Goal: Task Accomplishment & Management: Manage account settings

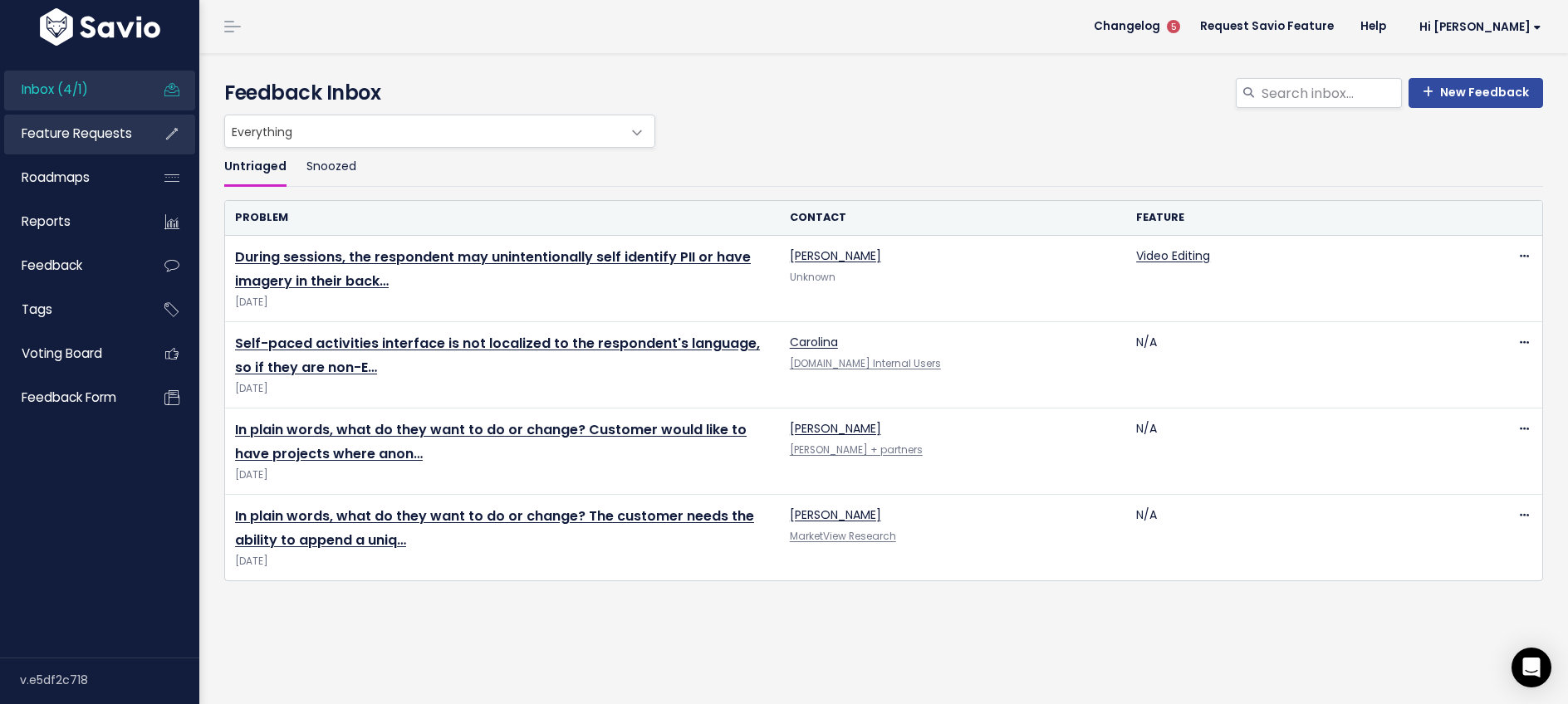
click at [105, 134] on span "Feature Requests" at bounding box center [77, 133] width 111 height 17
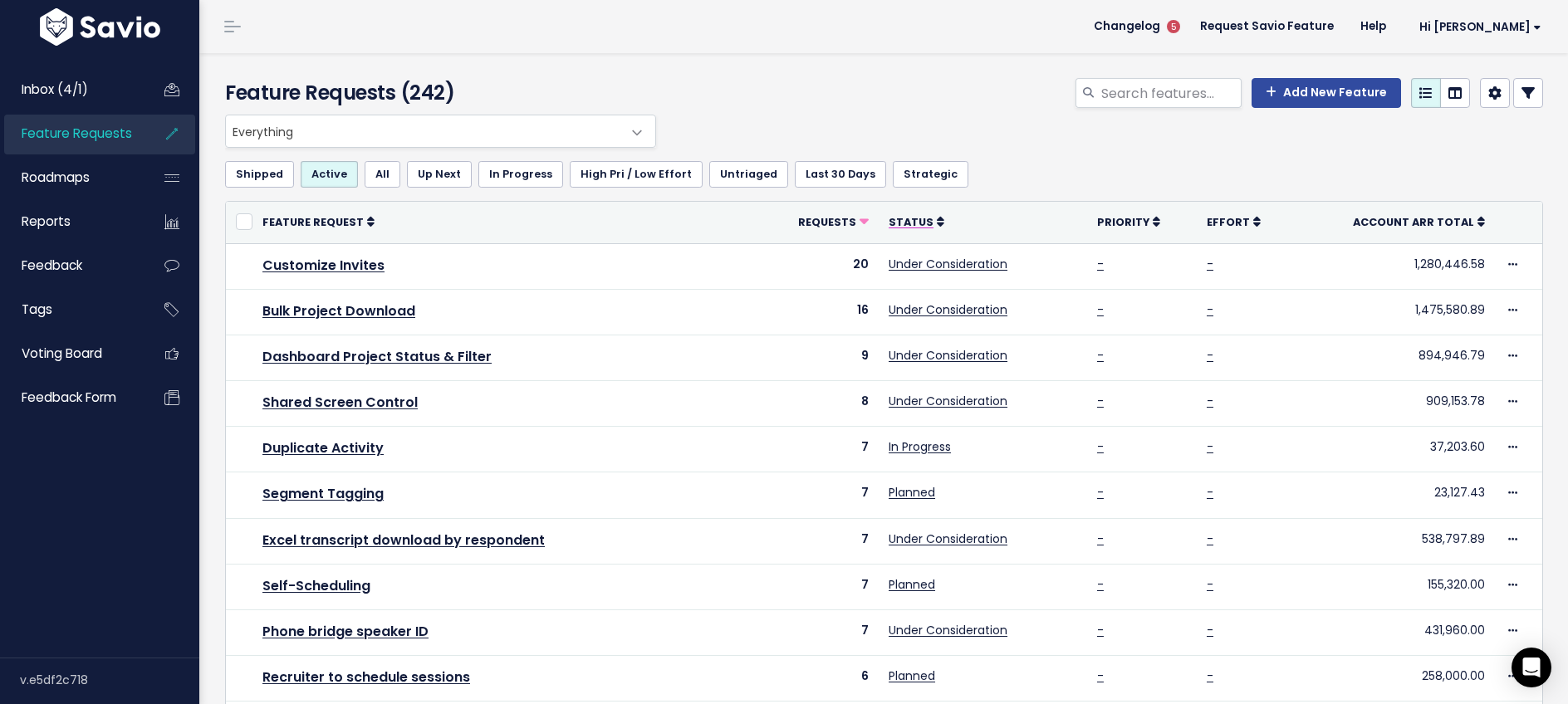
click at [918, 223] on span "Status" at bounding box center [911, 222] width 45 height 14
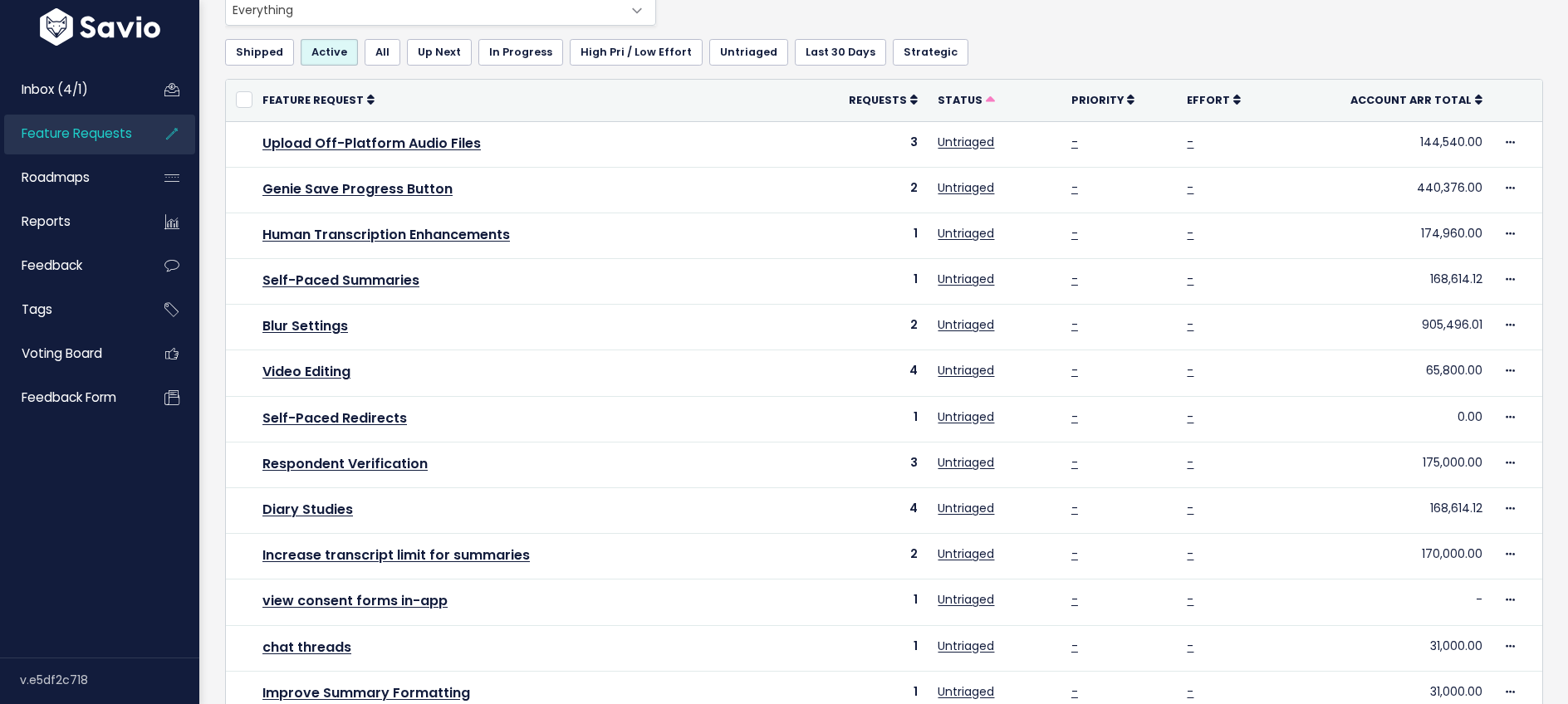
scroll to position [541, 0]
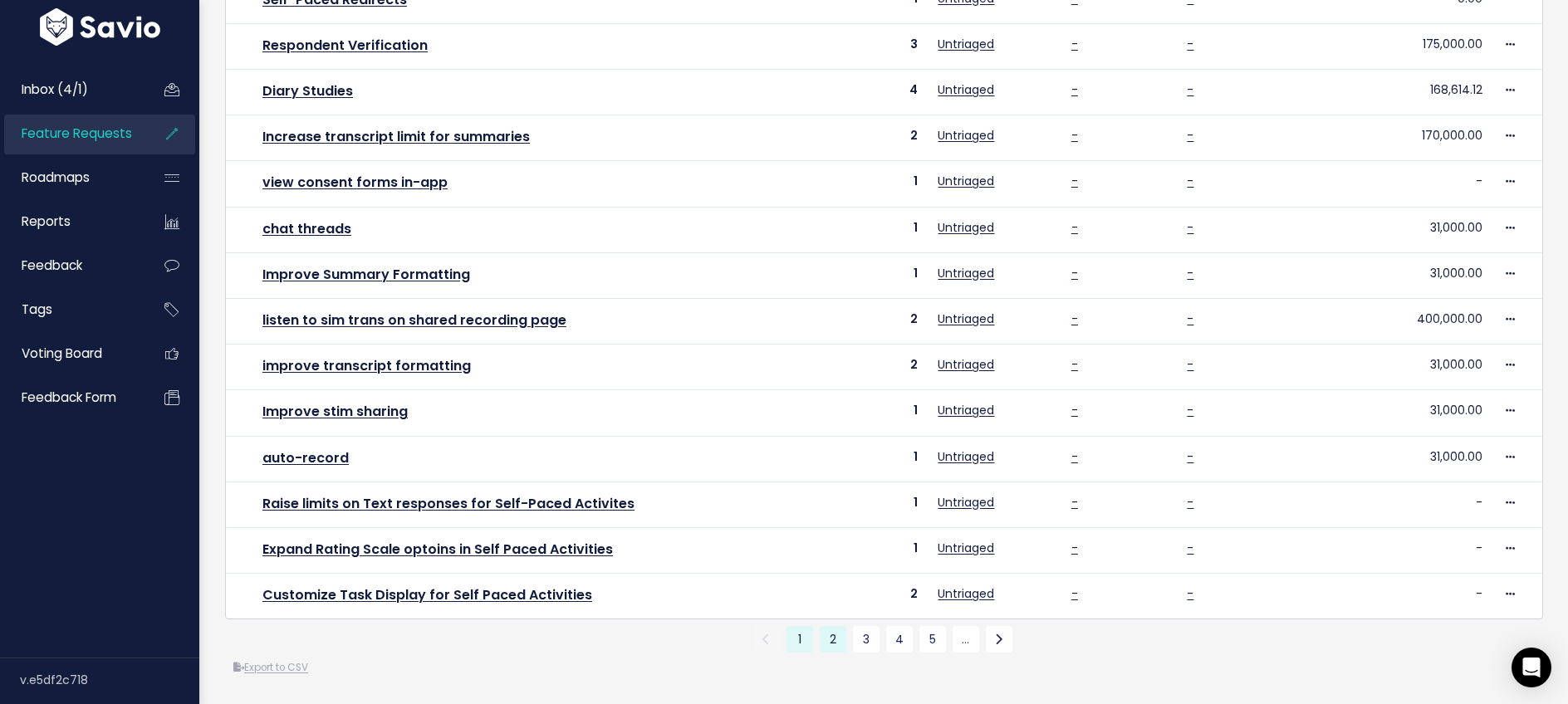
click at [842, 633] on link "2" at bounding box center [832, 639] width 27 height 27
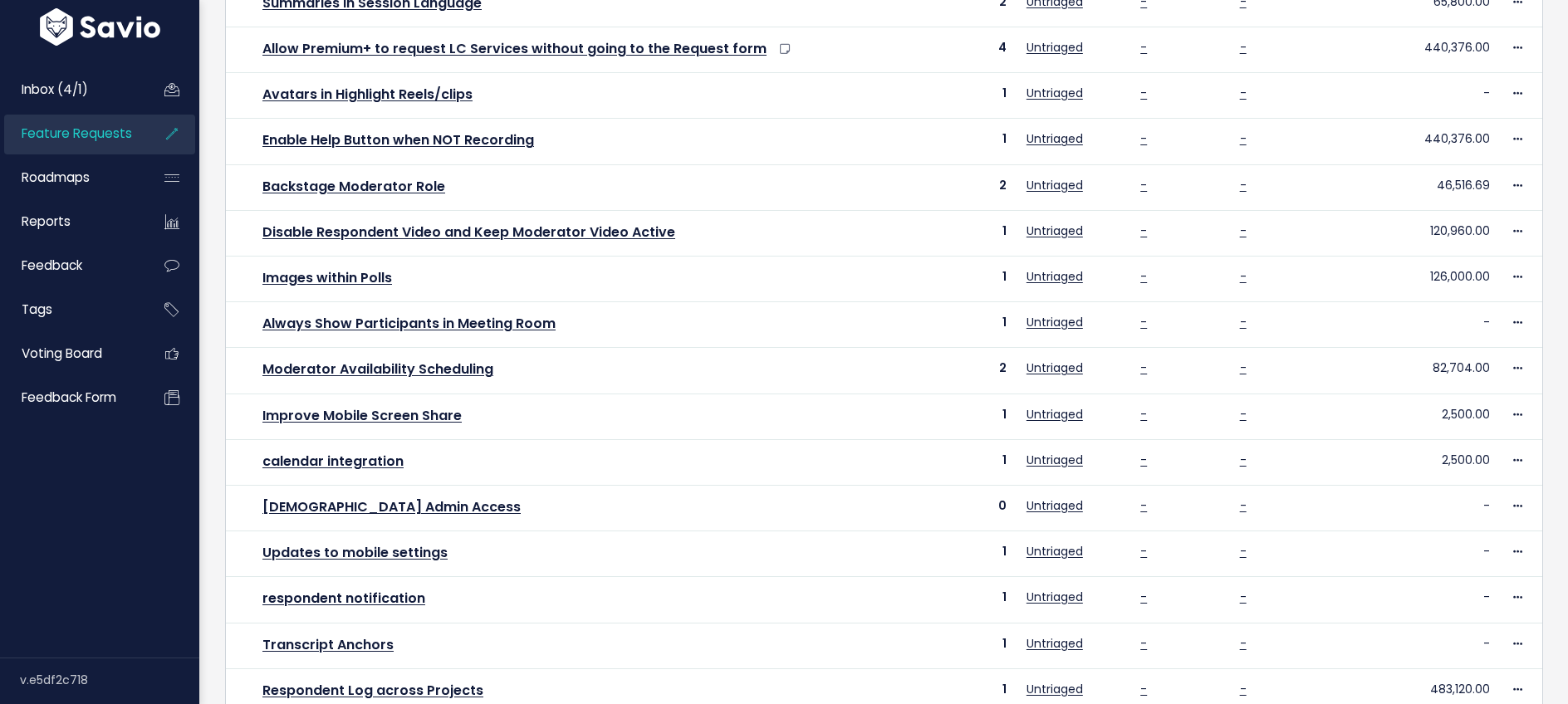
scroll to position [541, 0]
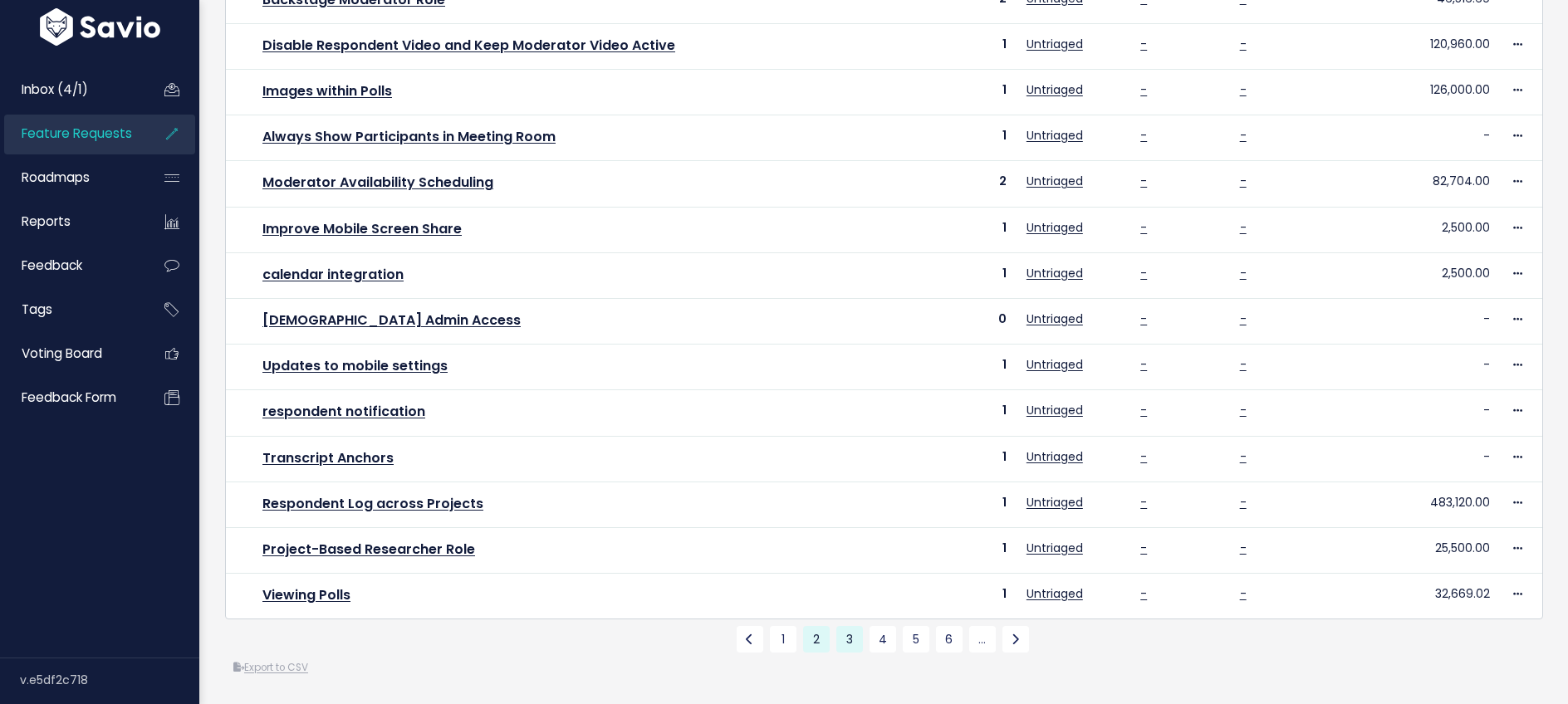
click at [854, 643] on link "3" at bounding box center [850, 639] width 27 height 27
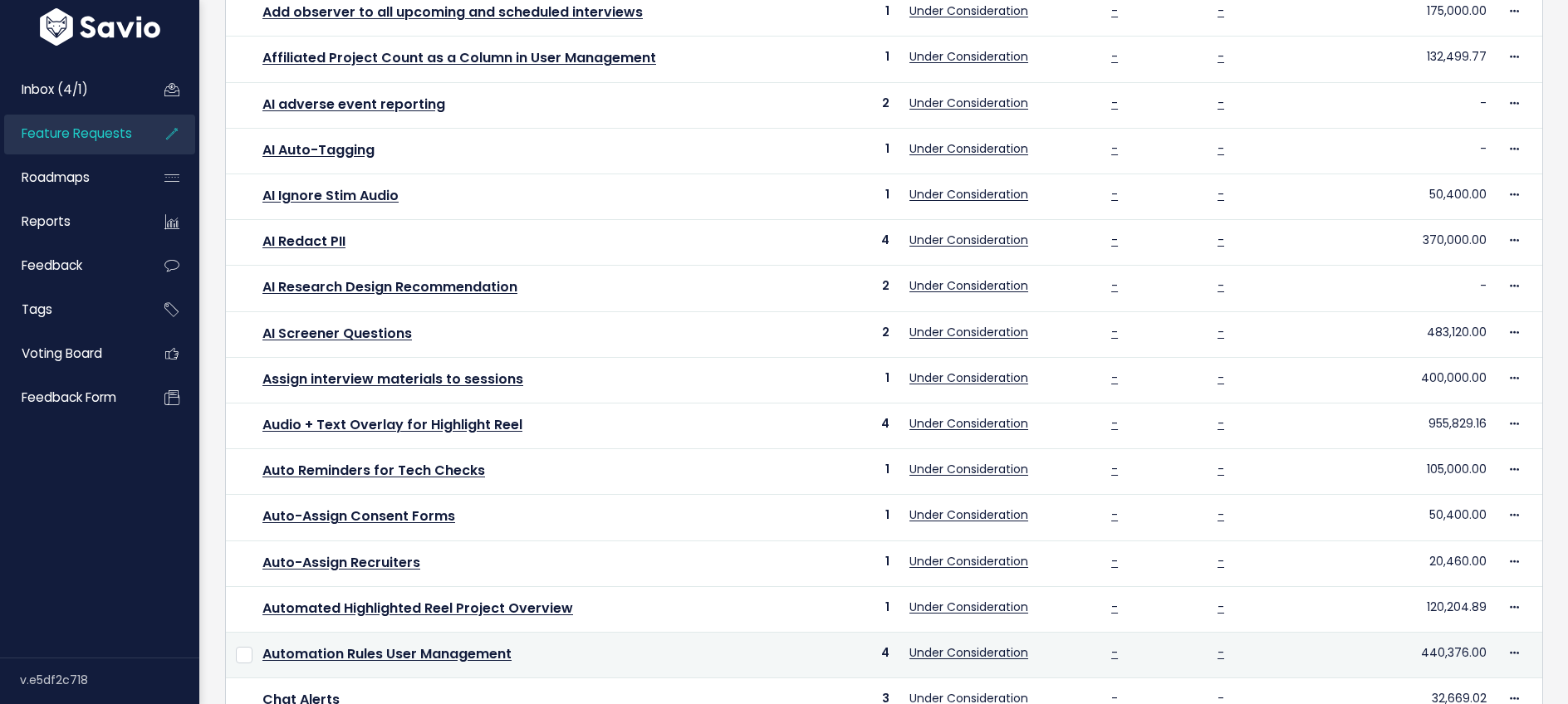
scroll to position [541, 0]
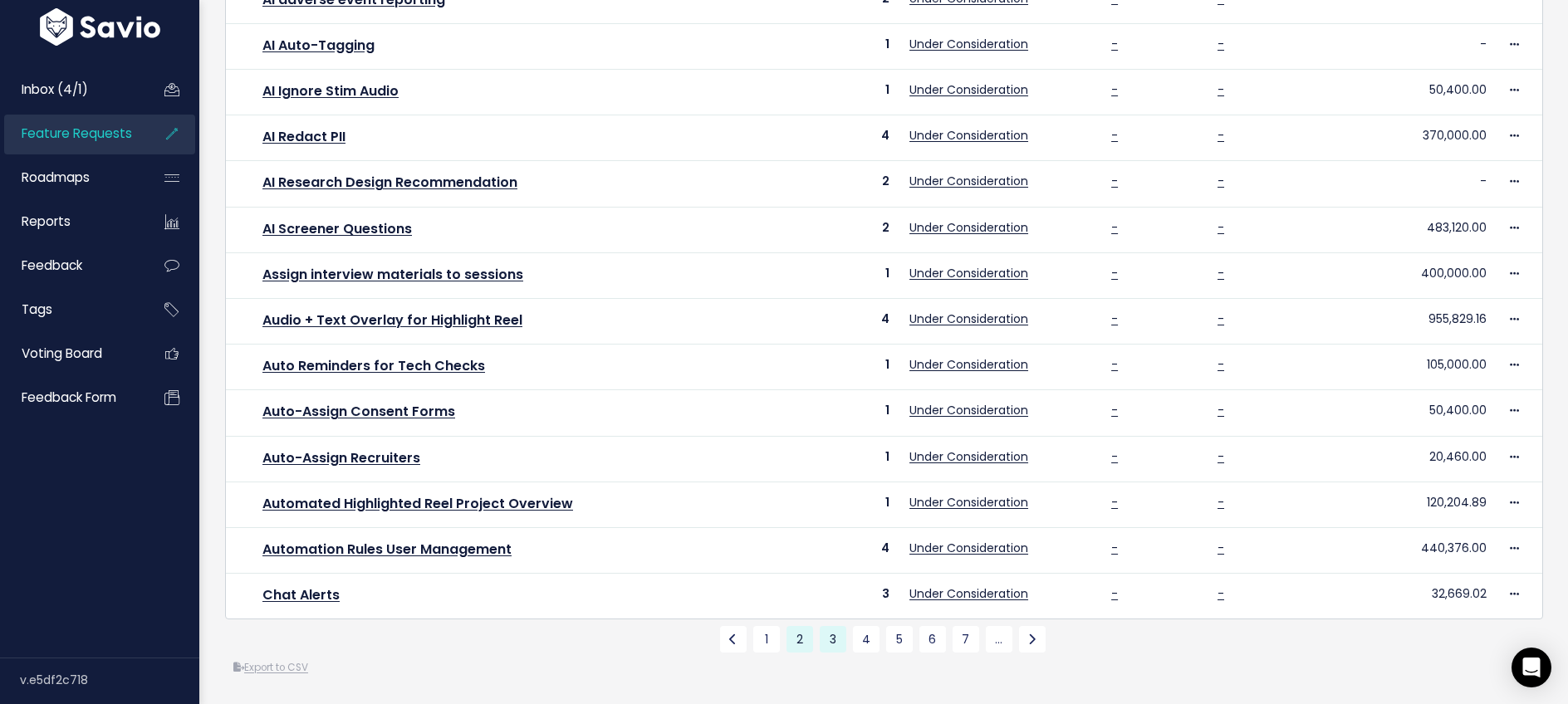
click at [801, 644] on link "2" at bounding box center [800, 639] width 27 height 27
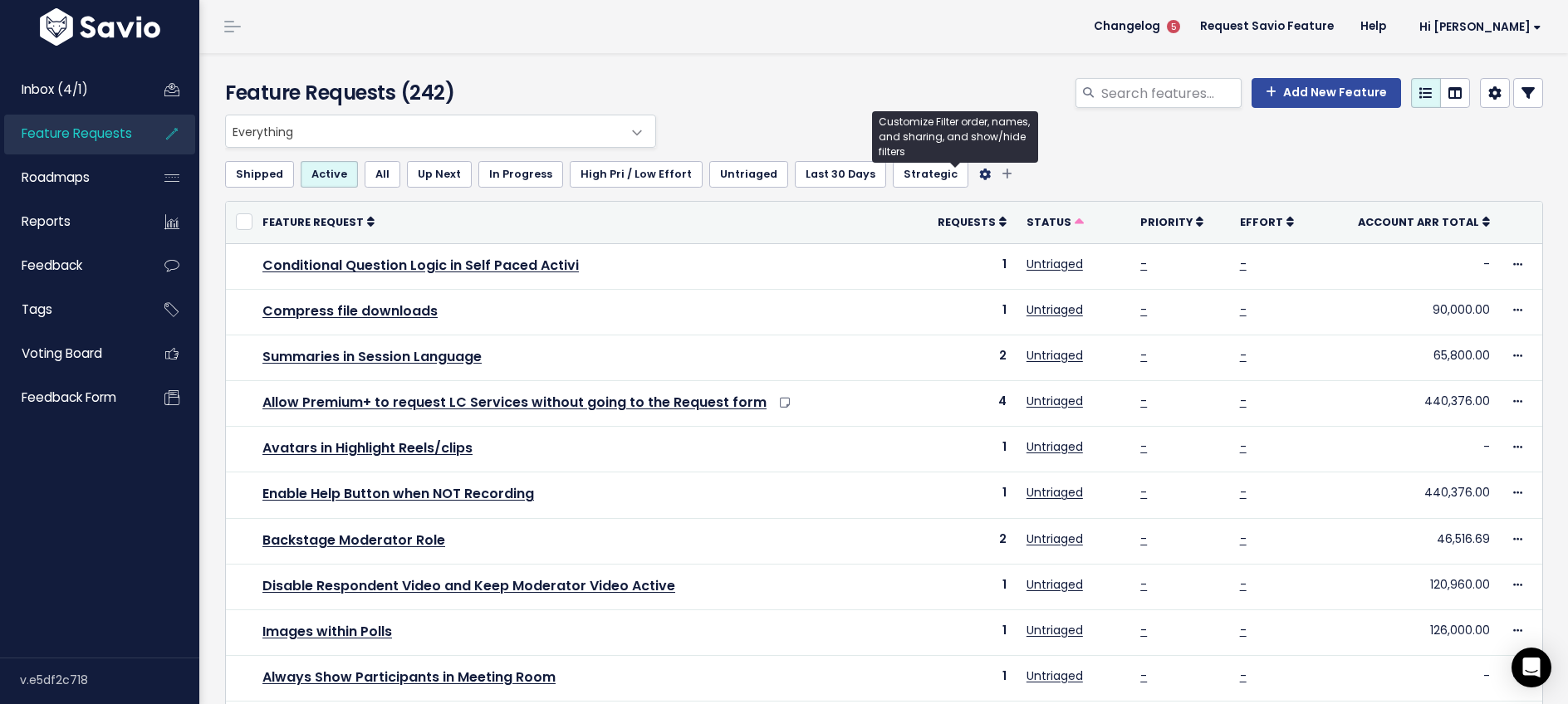
click at [980, 175] on icon "Filter feature requests" at bounding box center [985, 174] width 11 height 11
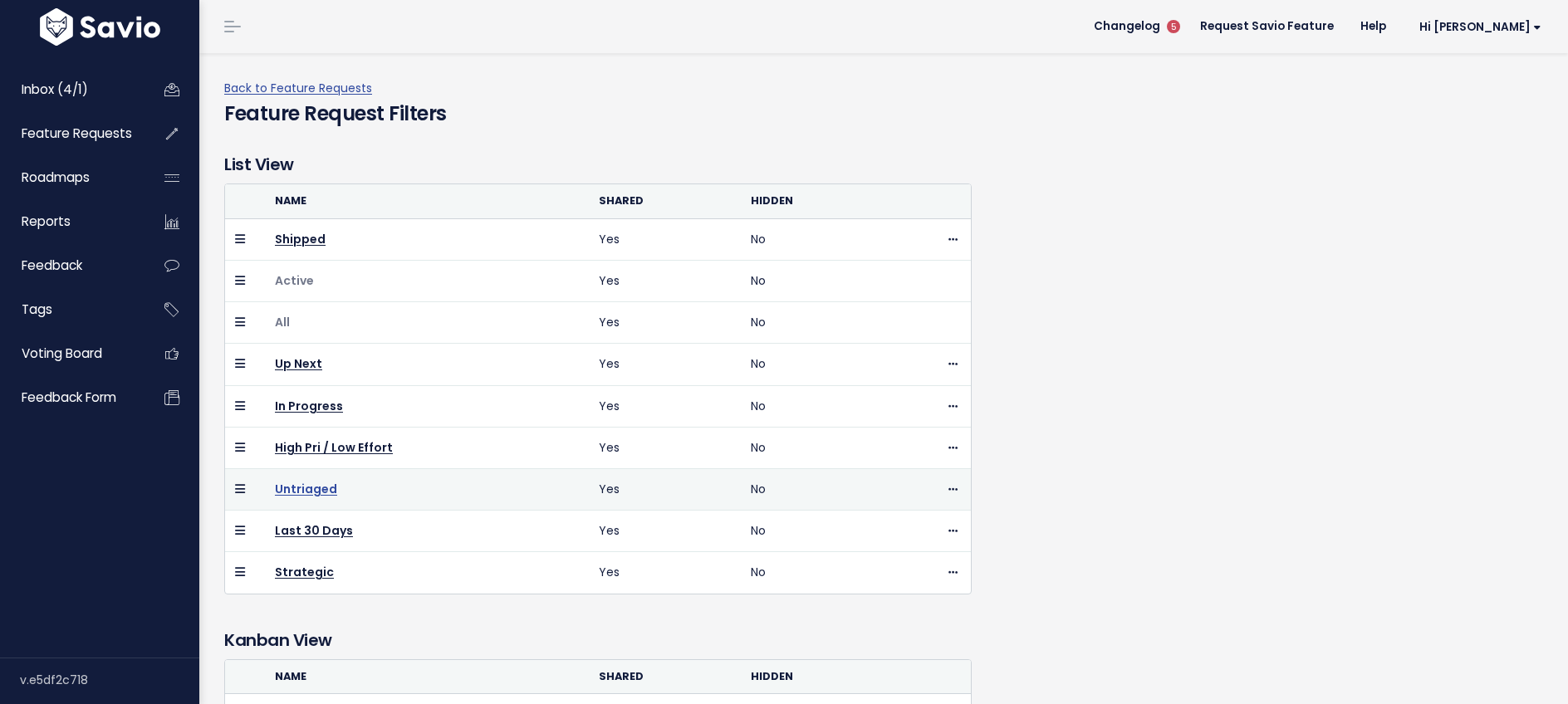
click at [302, 492] on link "Untriaged" at bounding box center [306, 489] width 62 height 16
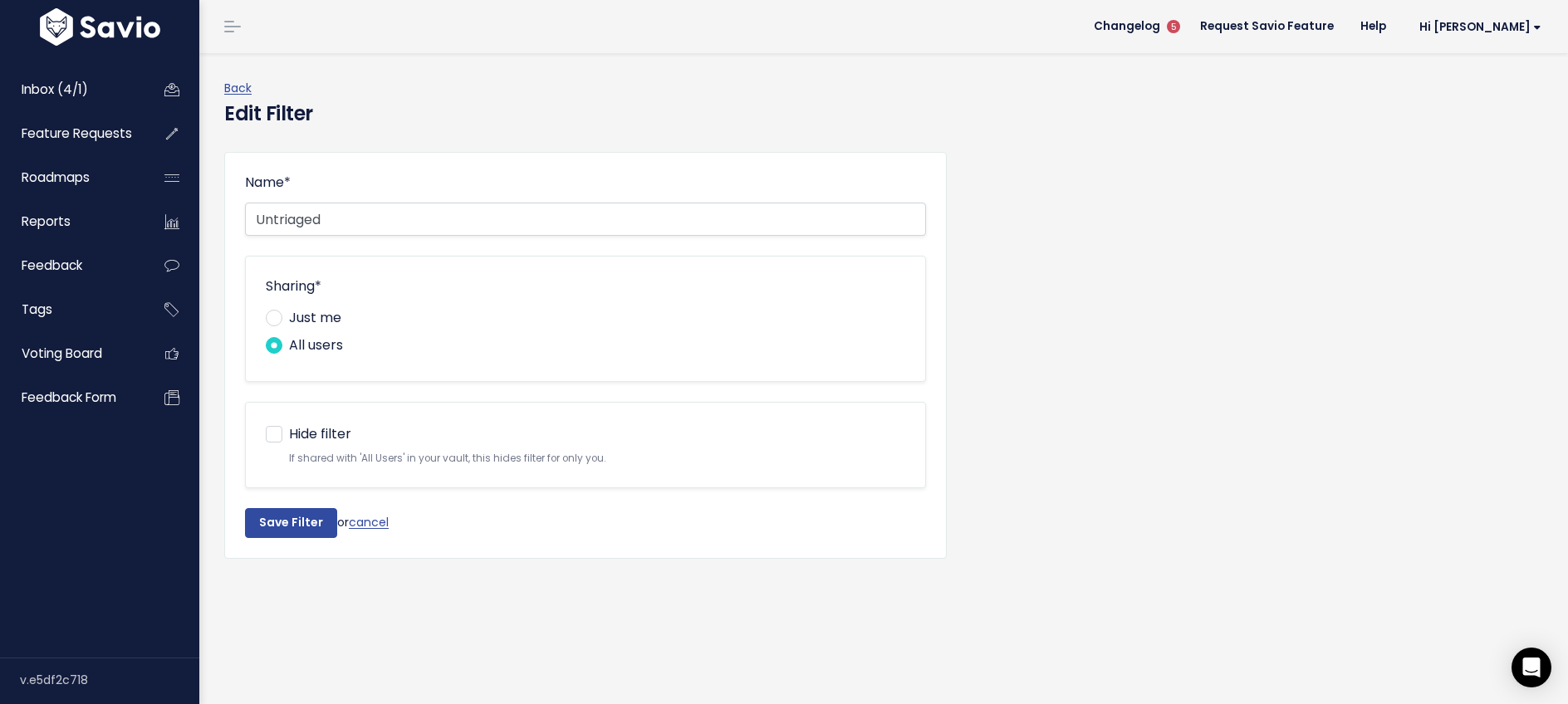
click at [289, 317] on label "Just me" at bounding box center [315, 318] width 52 height 24
click at [289, 317] on input "Just me" at bounding box center [294, 311] width 10 height 10
radio input "true"
click at [288, 523] on input "Save Filter" at bounding box center [291, 523] width 93 height 30
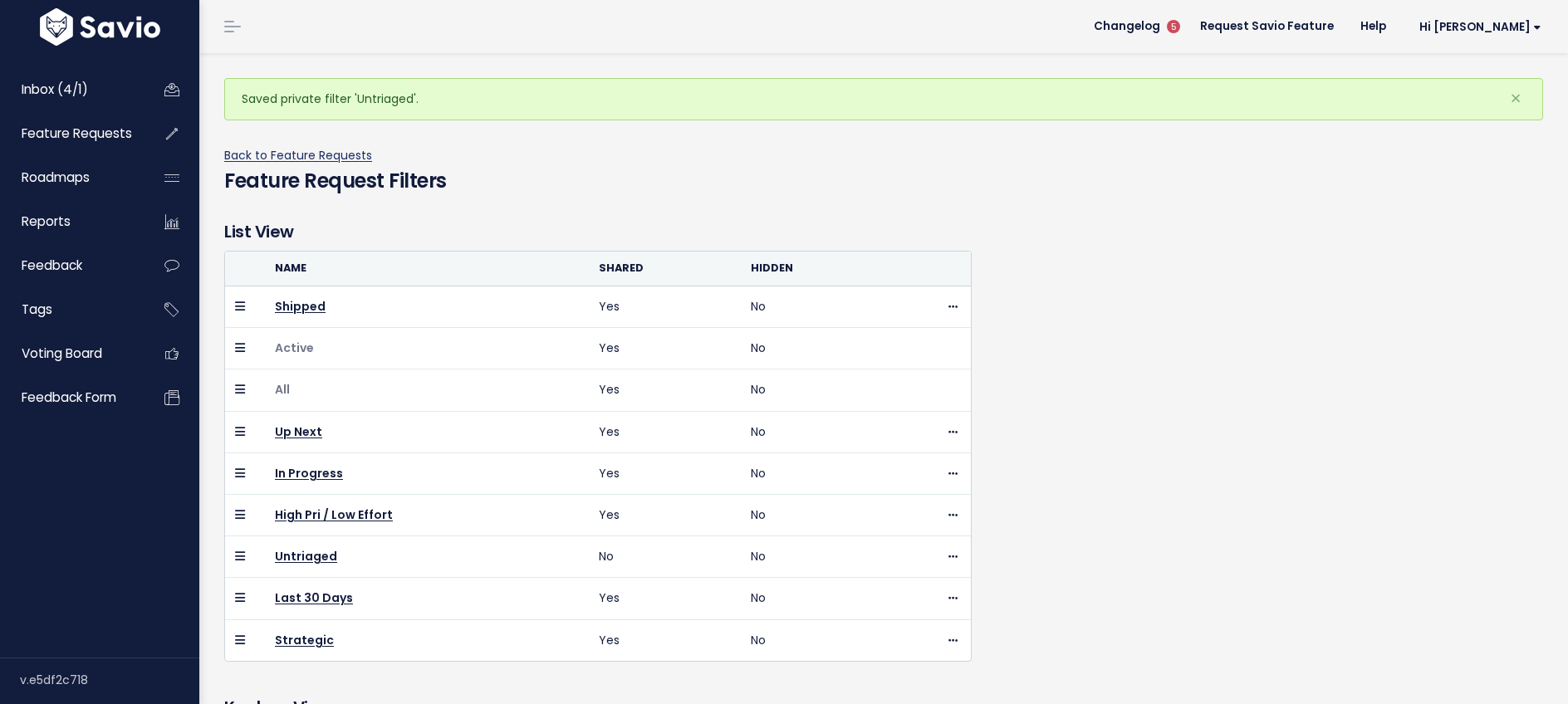
click at [298, 151] on link "Back to Feature Requests" at bounding box center [298, 155] width 148 height 16
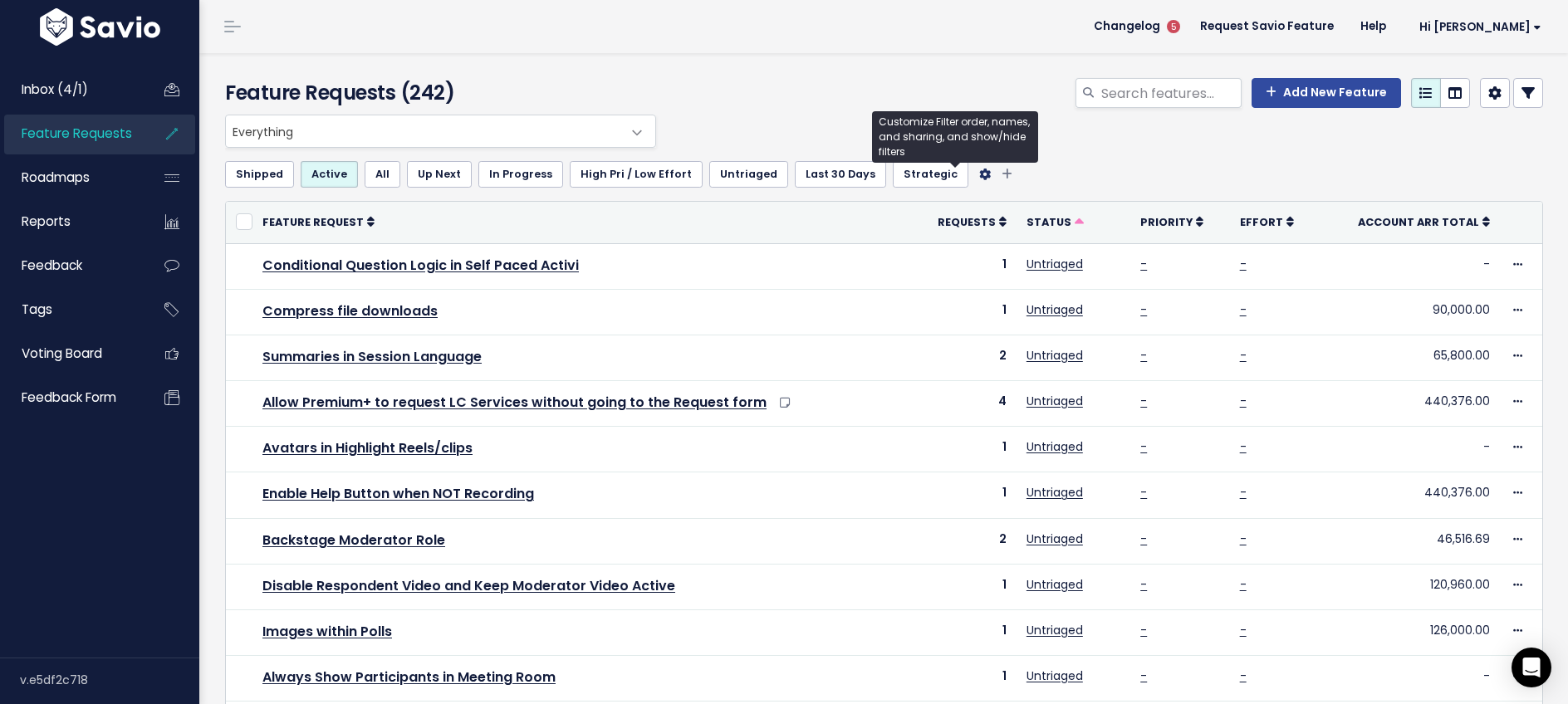
click at [980, 170] on icon "Filter feature requests" at bounding box center [985, 174] width 11 height 11
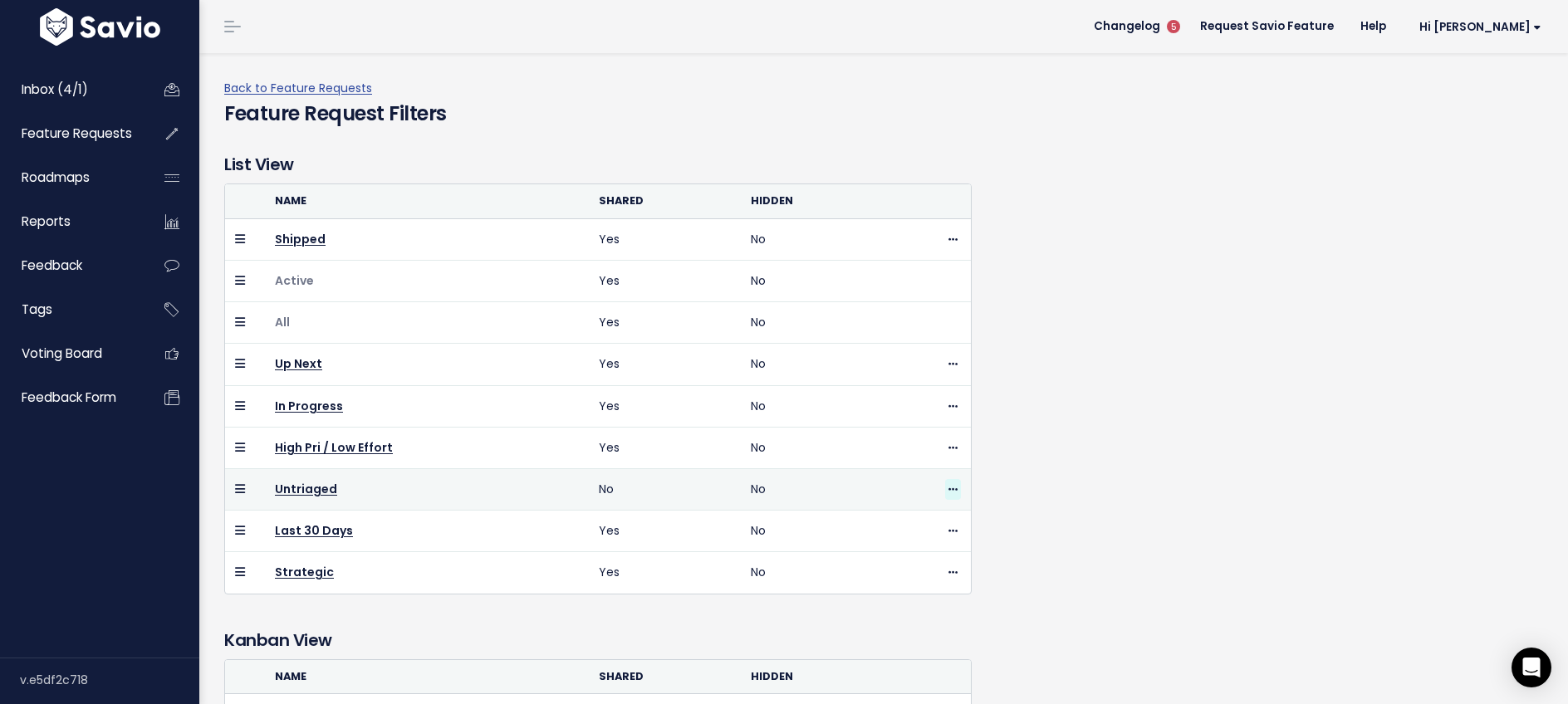
click at [953, 489] on icon at bounding box center [953, 490] width 10 height 10
click at [298, 495] on link "Untriaged" at bounding box center [306, 489] width 62 height 16
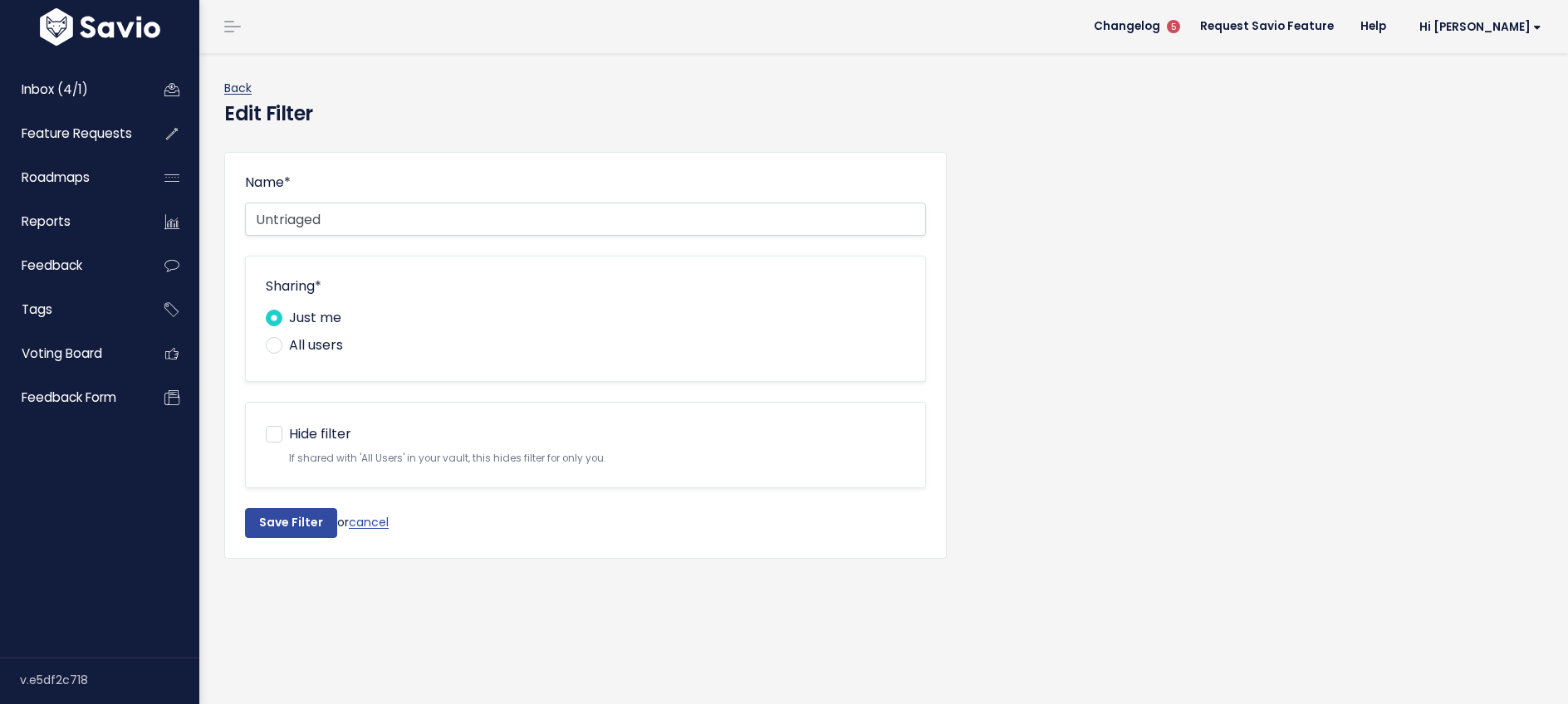
click at [235, 86] on link "Back" at bounding box center [238, 87] width 28 height 16
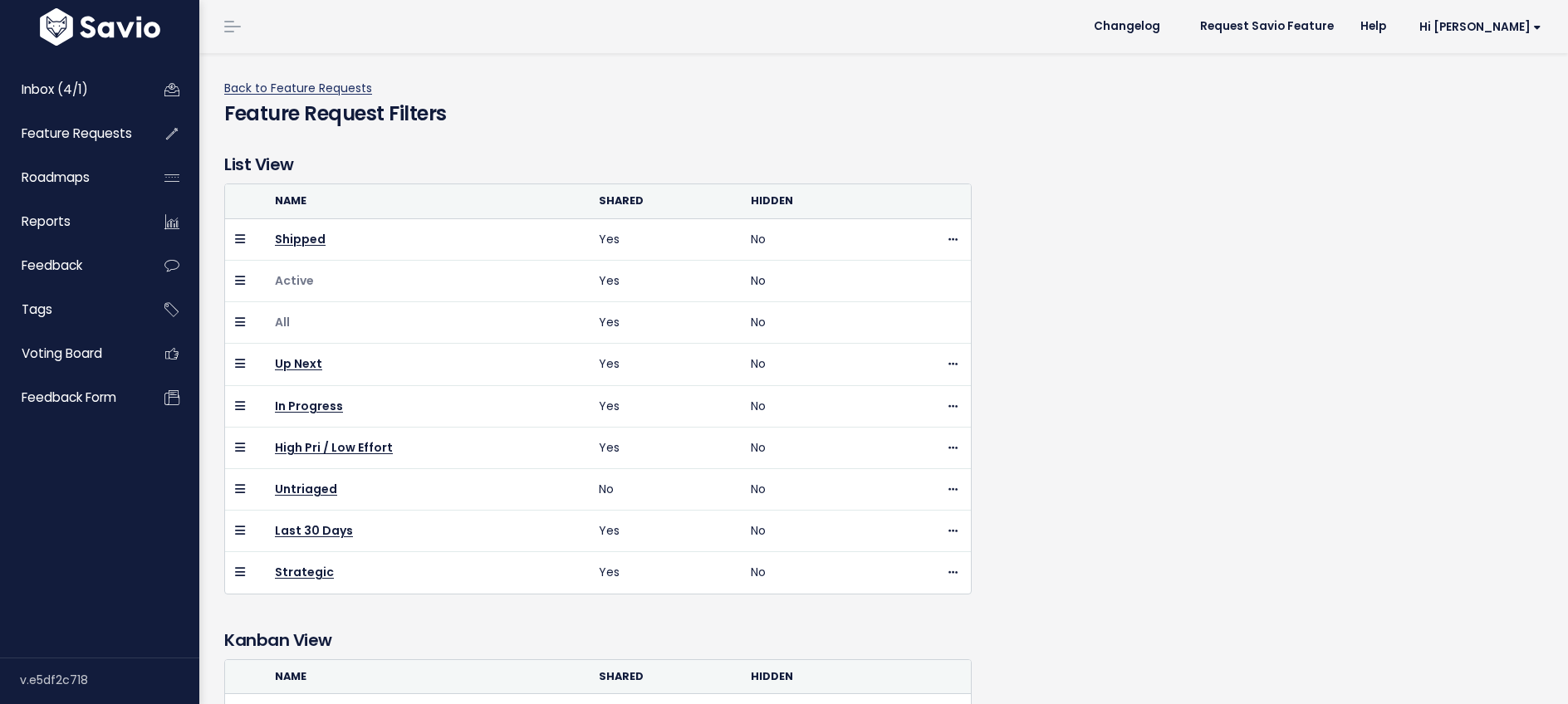
click at [235, 86] on link "Back to Feature Requests" at bounding box center [298, 87] width 148 height 16
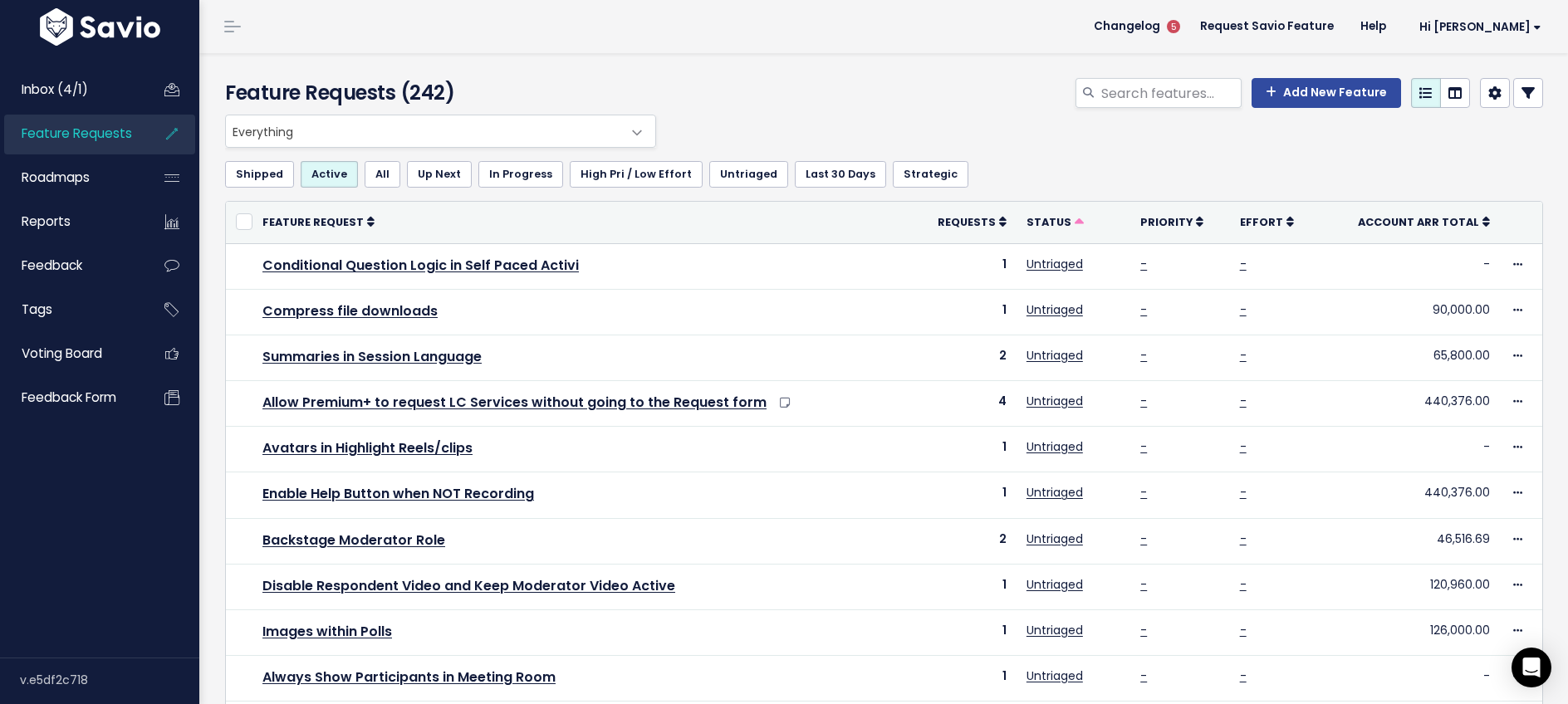
click at [1532, 92] on icon at bounding box center [1528, 93] width 13 height 13
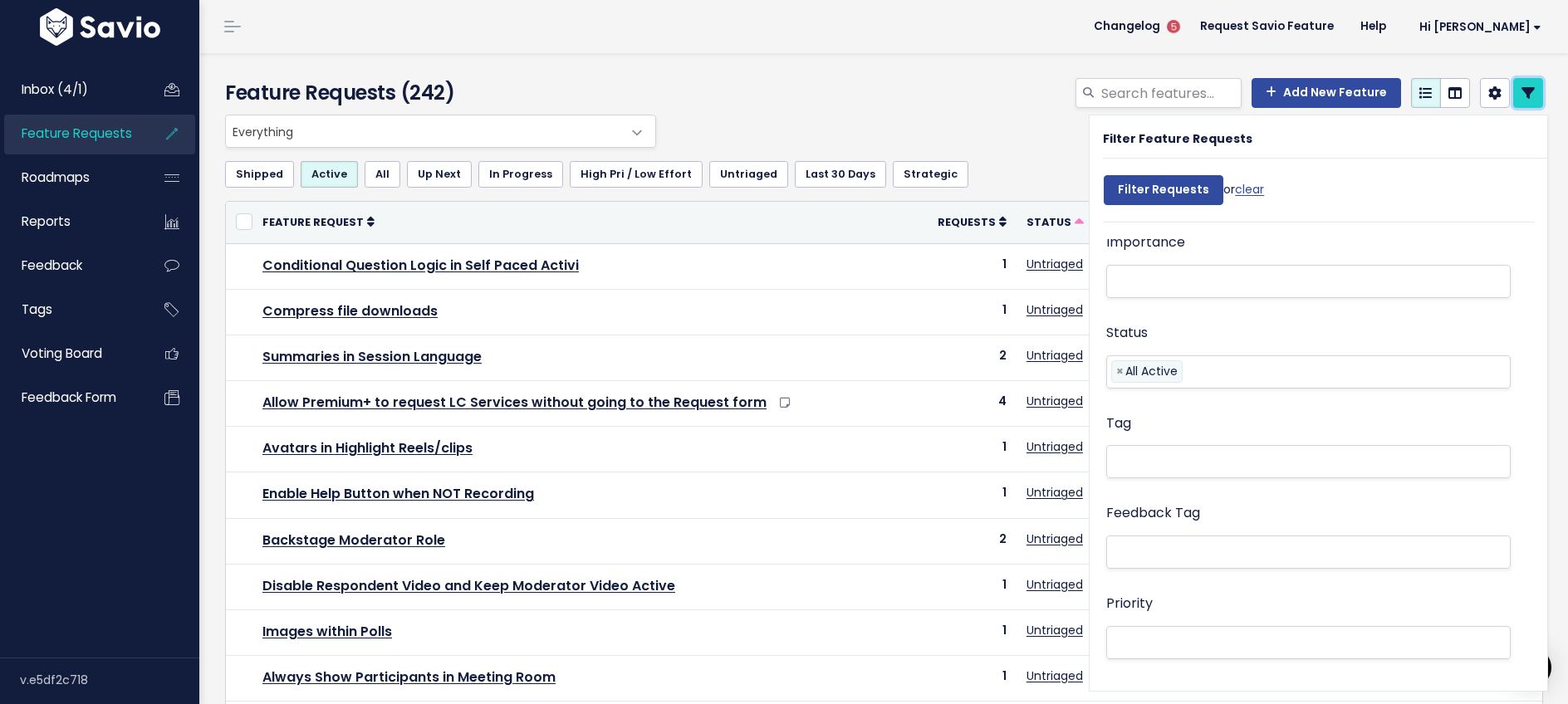
scroll to position [289, 0]
click at [1117, 358] on span "×" at bounding box center [1120, 362] width 8 height 21
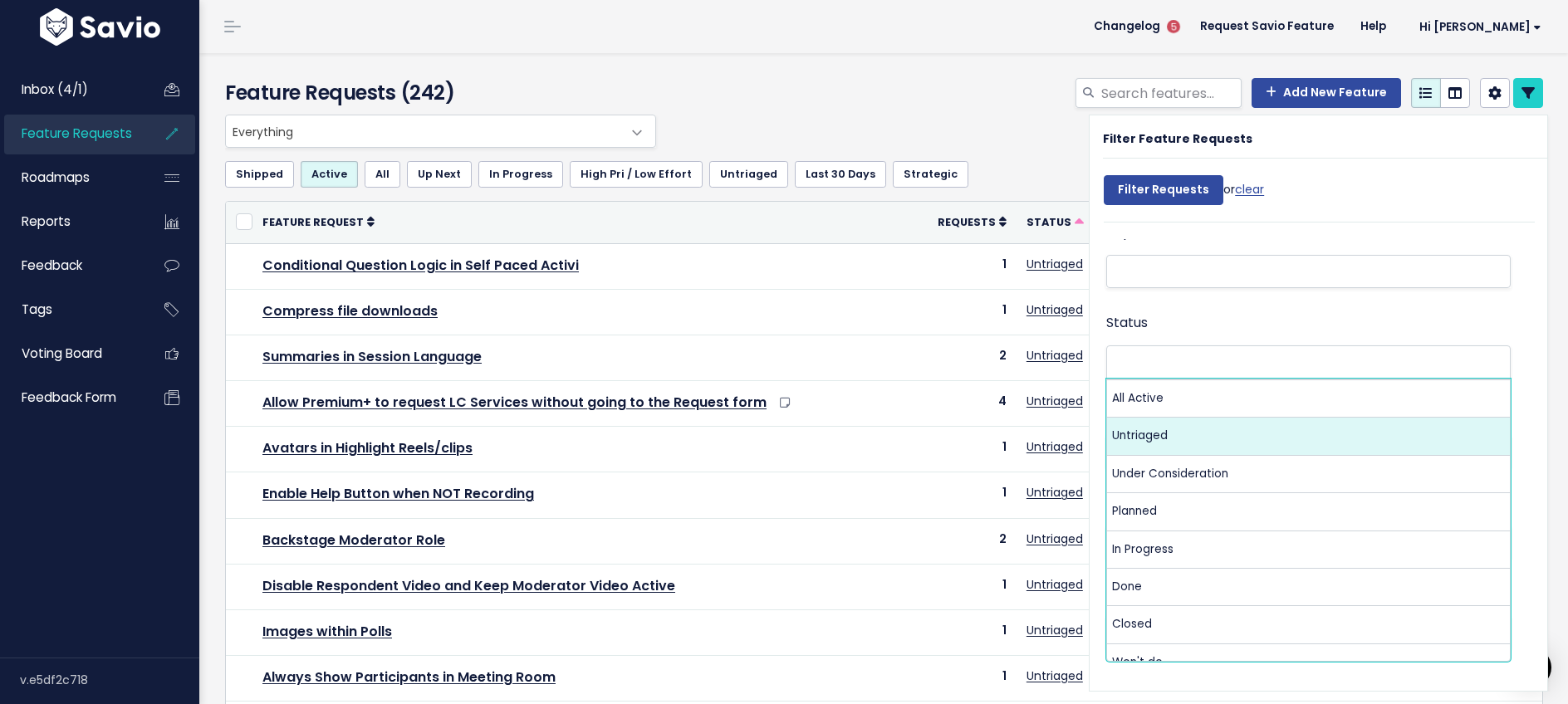
select select "UNTRIAGED"
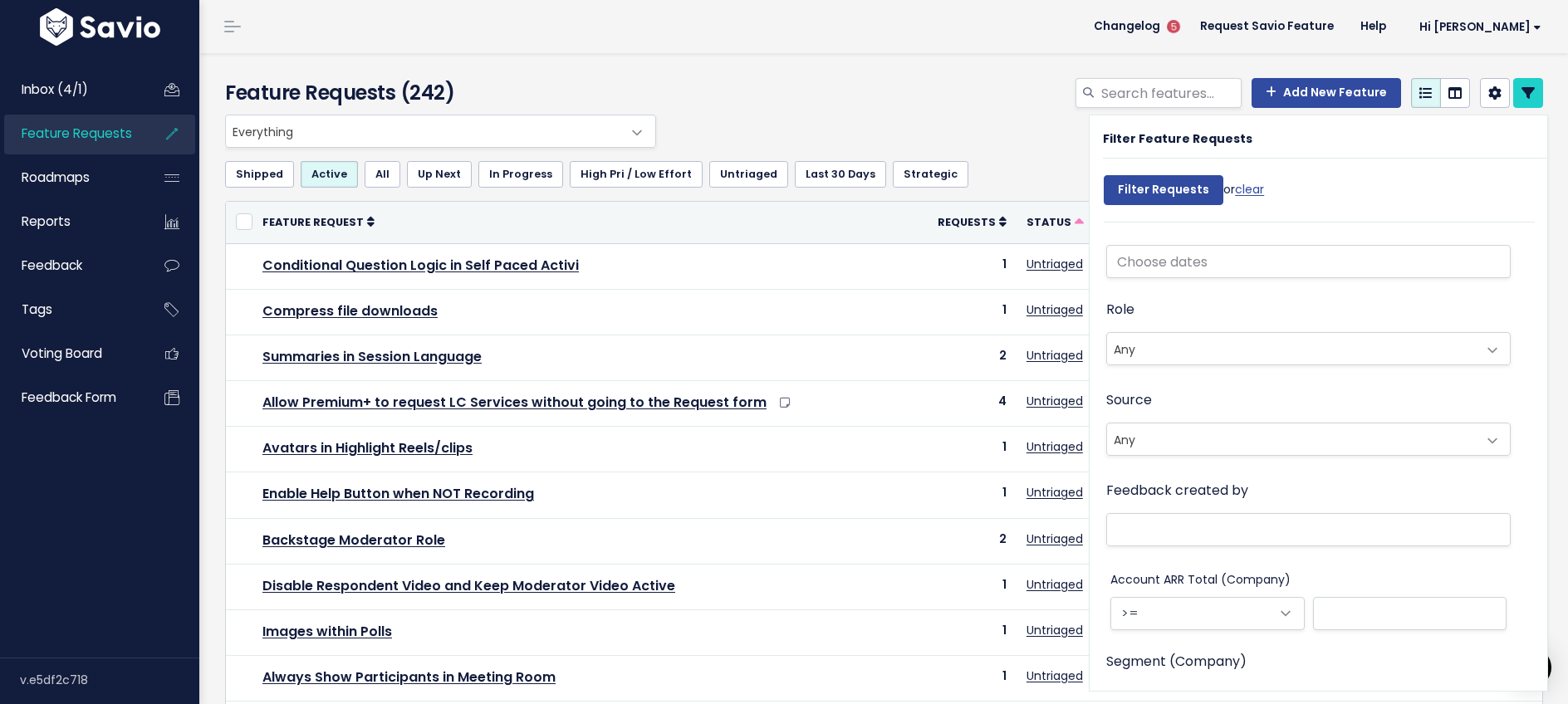
scroll to position [1185, 0]
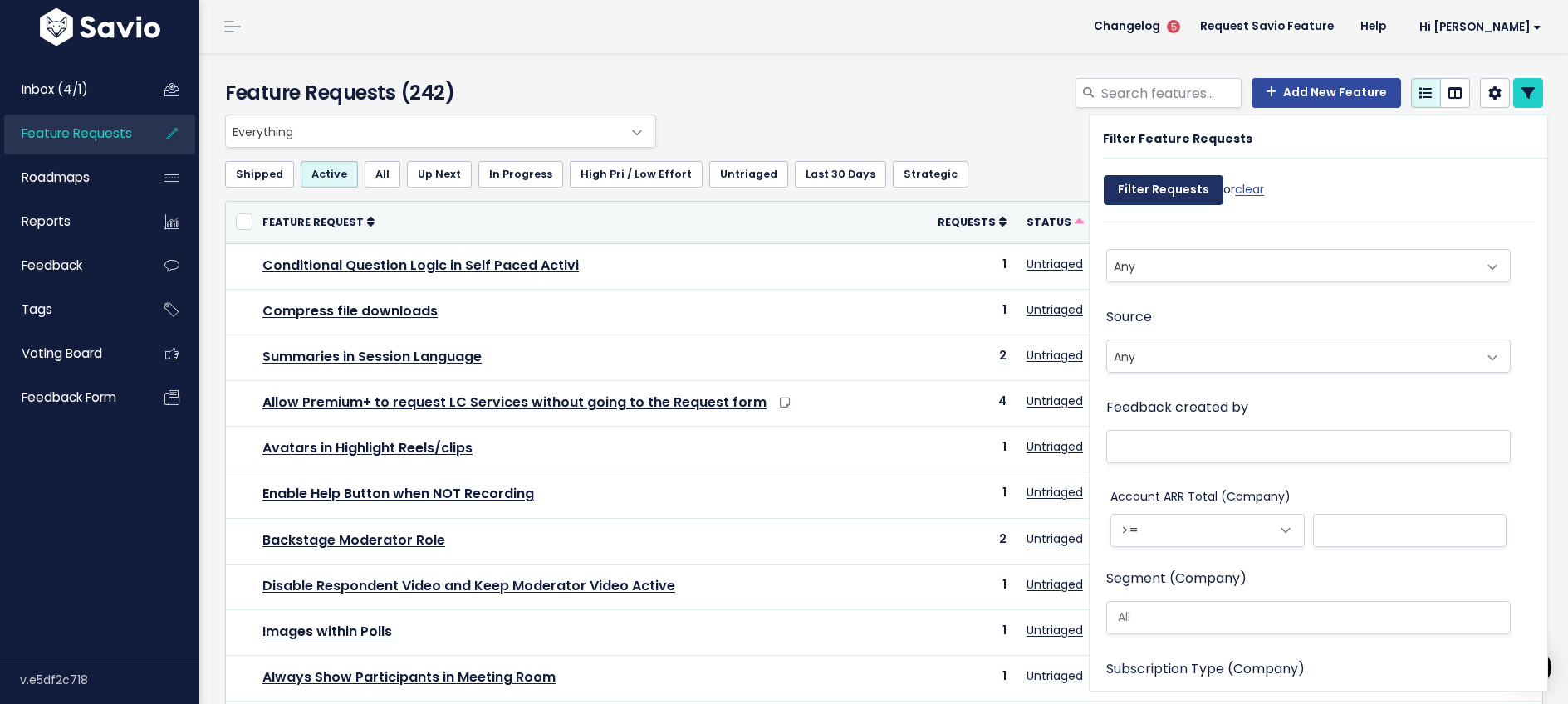
click at [1168, 188] on input "Filter Requests" at bounding box center [1164, 190] width 119 height 30
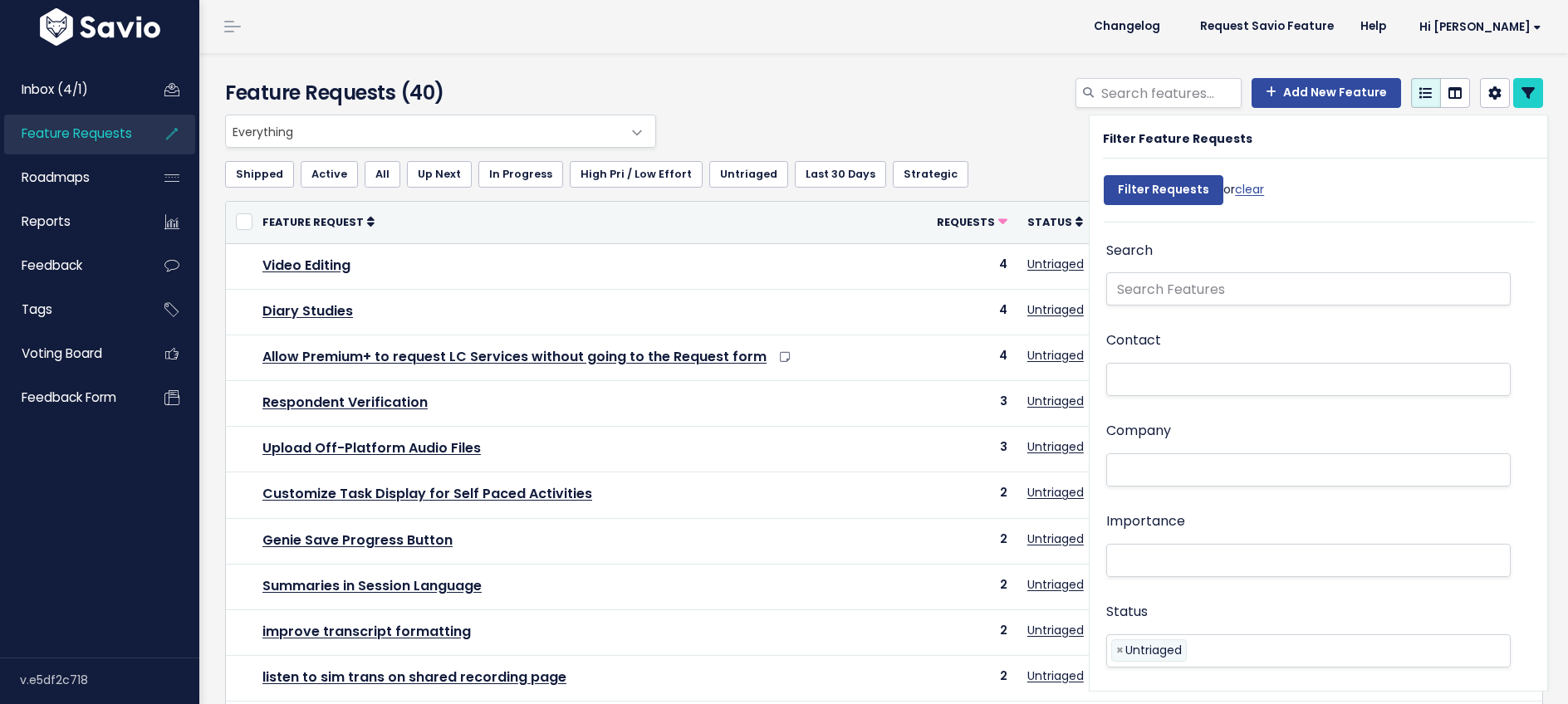
select select
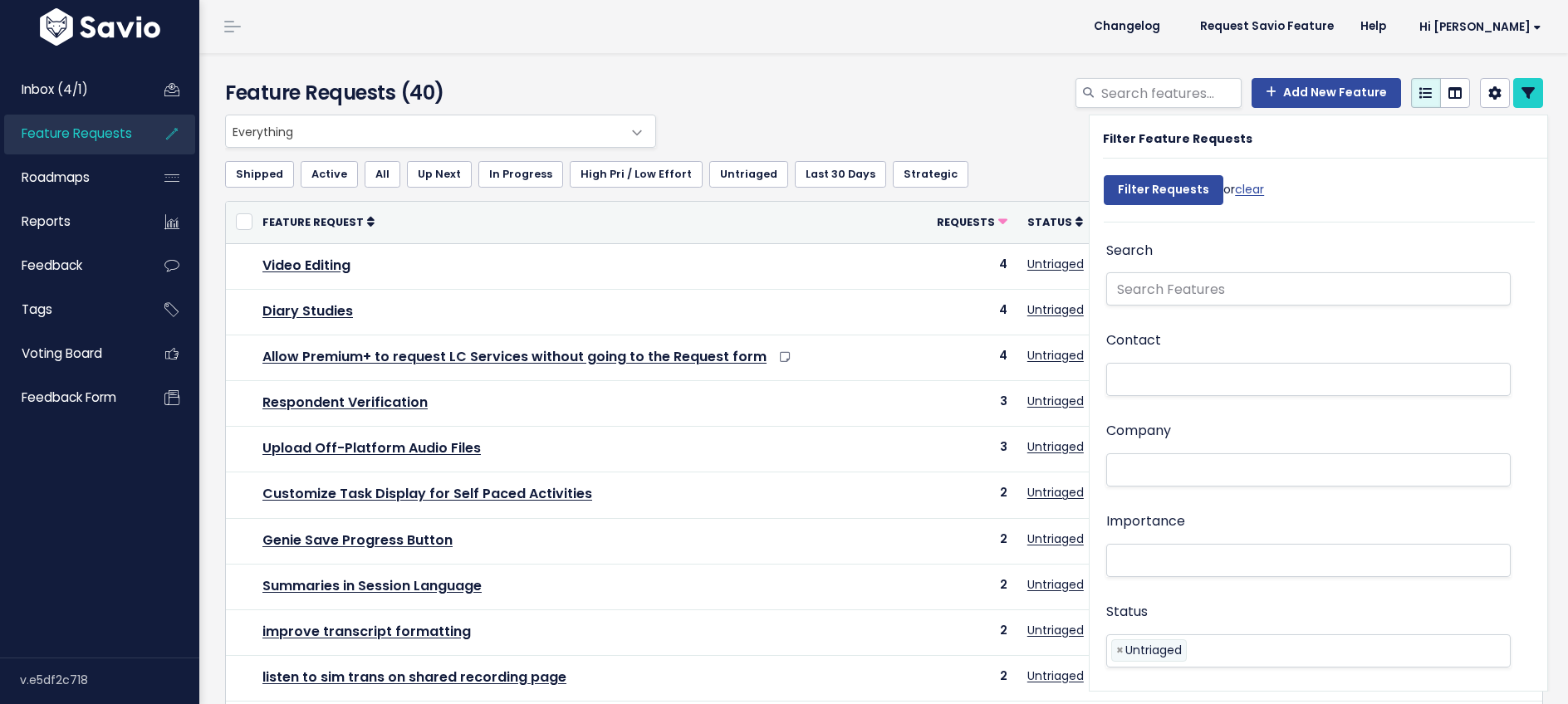
select select
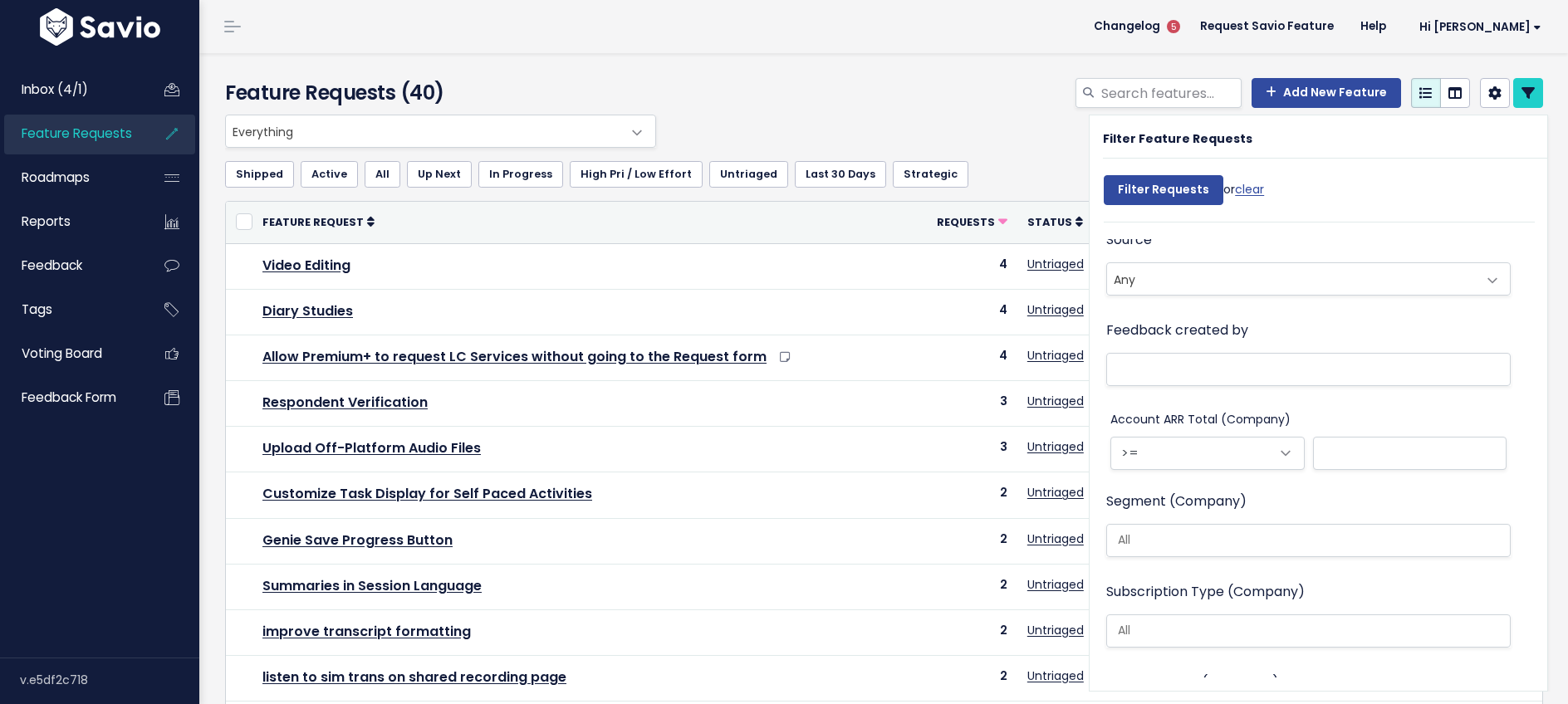
click at [1005, 194] on div "Shipped Active All Up Next In Progress High Pri / Low Effort Untriaged Last 30 …" at bounding box center [884, 174] width 1318 height 53
click at [1524, 57] on div "Feature Requests (40) Add New Feature" at bounding box center [881, 83] width 1364 height 61
click at [1530, 95] on icon at bounding box center [1528, 93] width 13 height 13
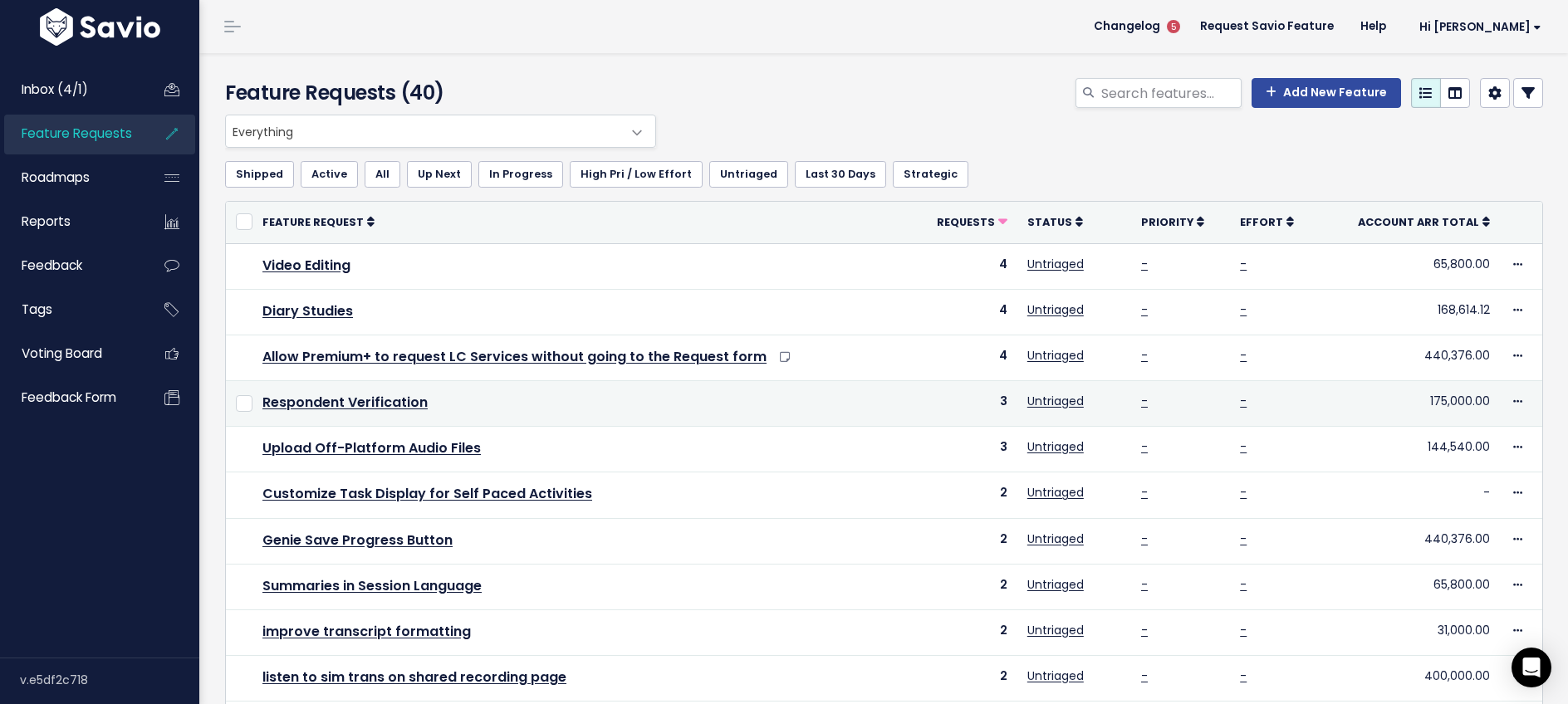
scroll to position [7, 0]
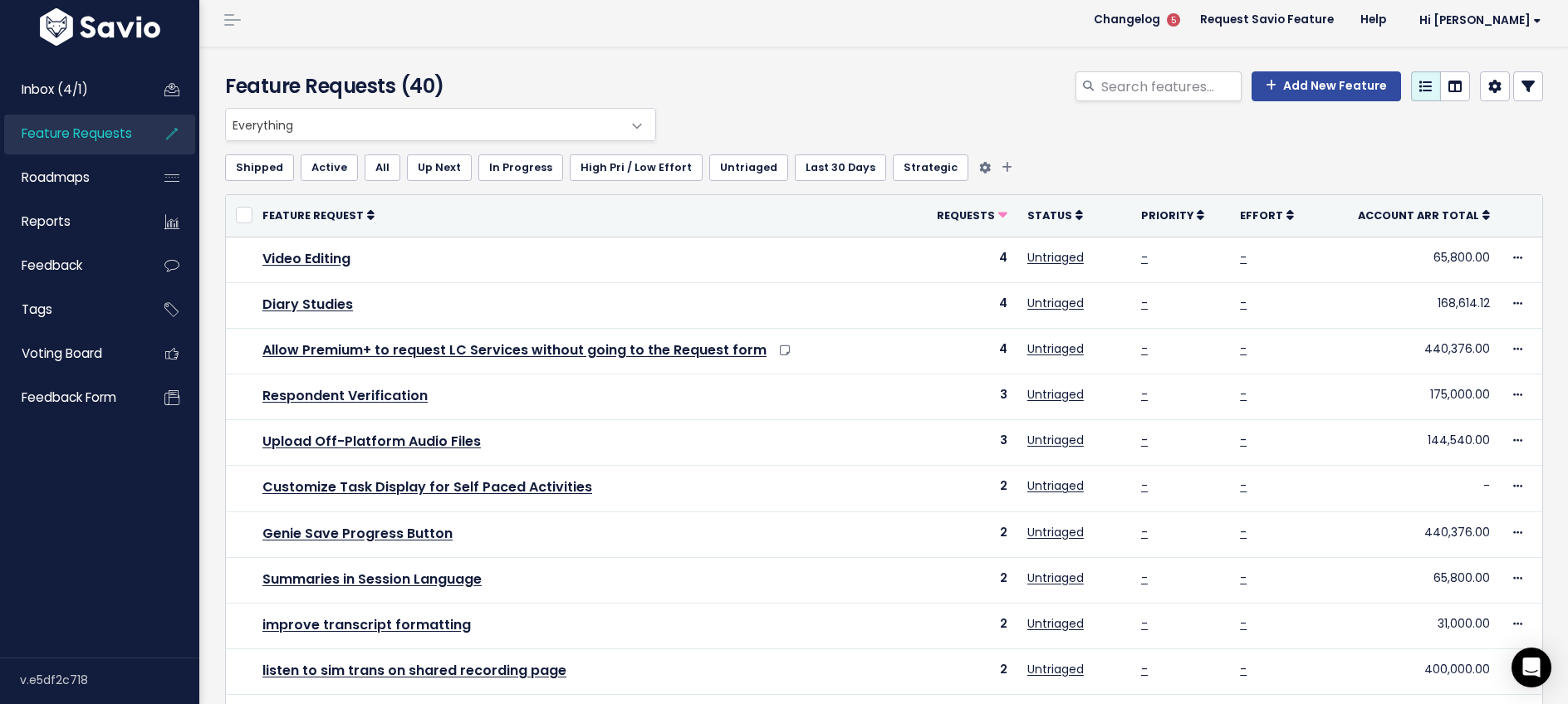
click at [733, 163] on link "Untriaged" at bounding box center [749, 168] width 79 height 27
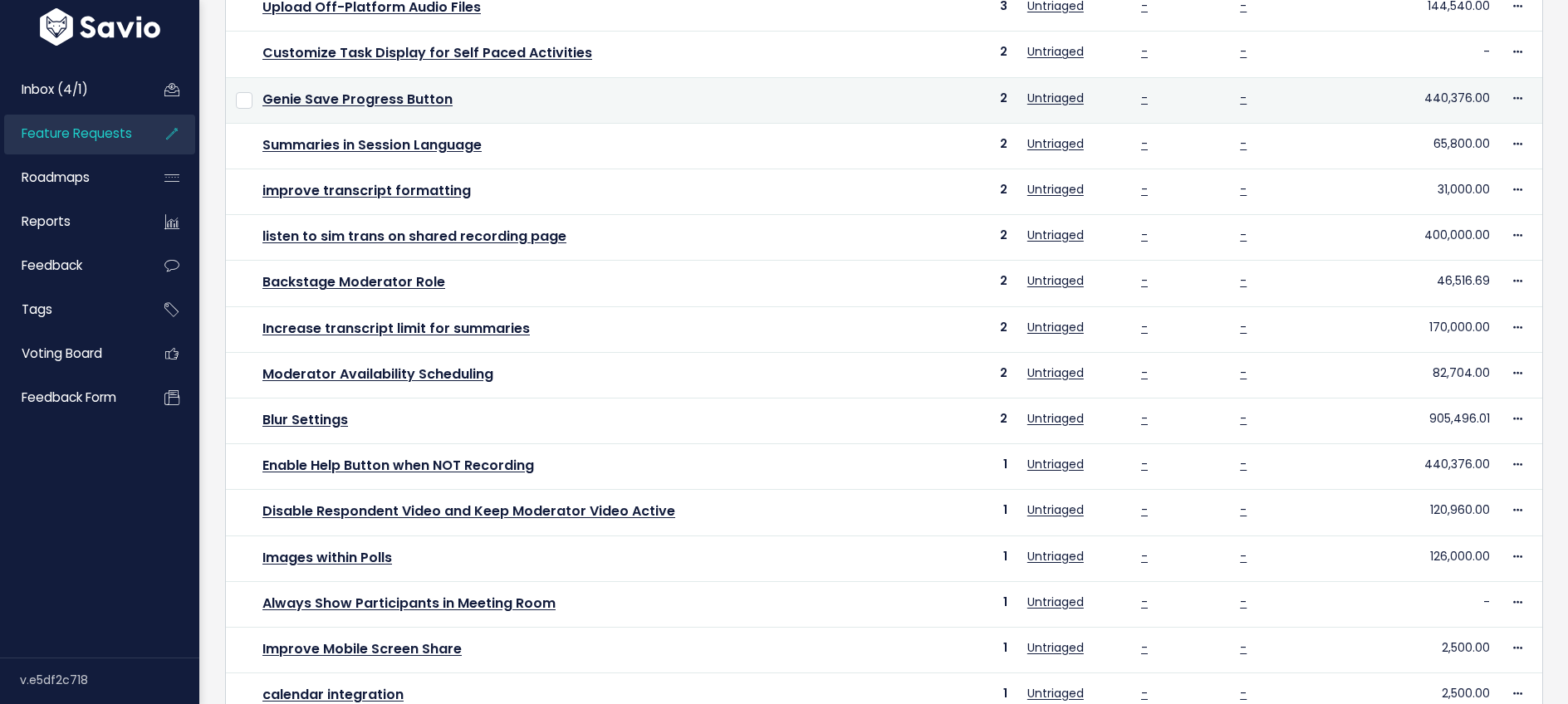
scroll to position [541, 0]
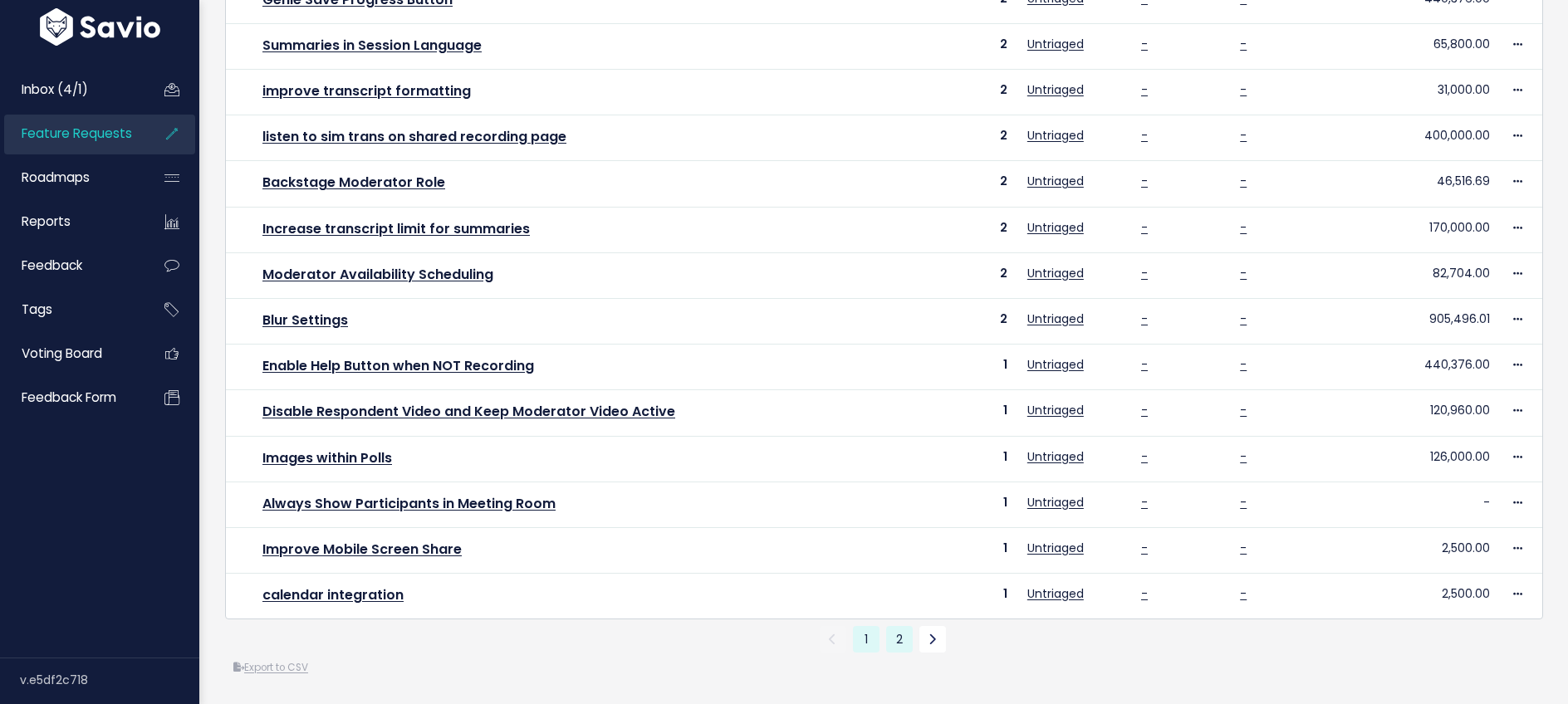
click at [891, 637] on link "2" at bounding box center [899, 639] width 27 height 27
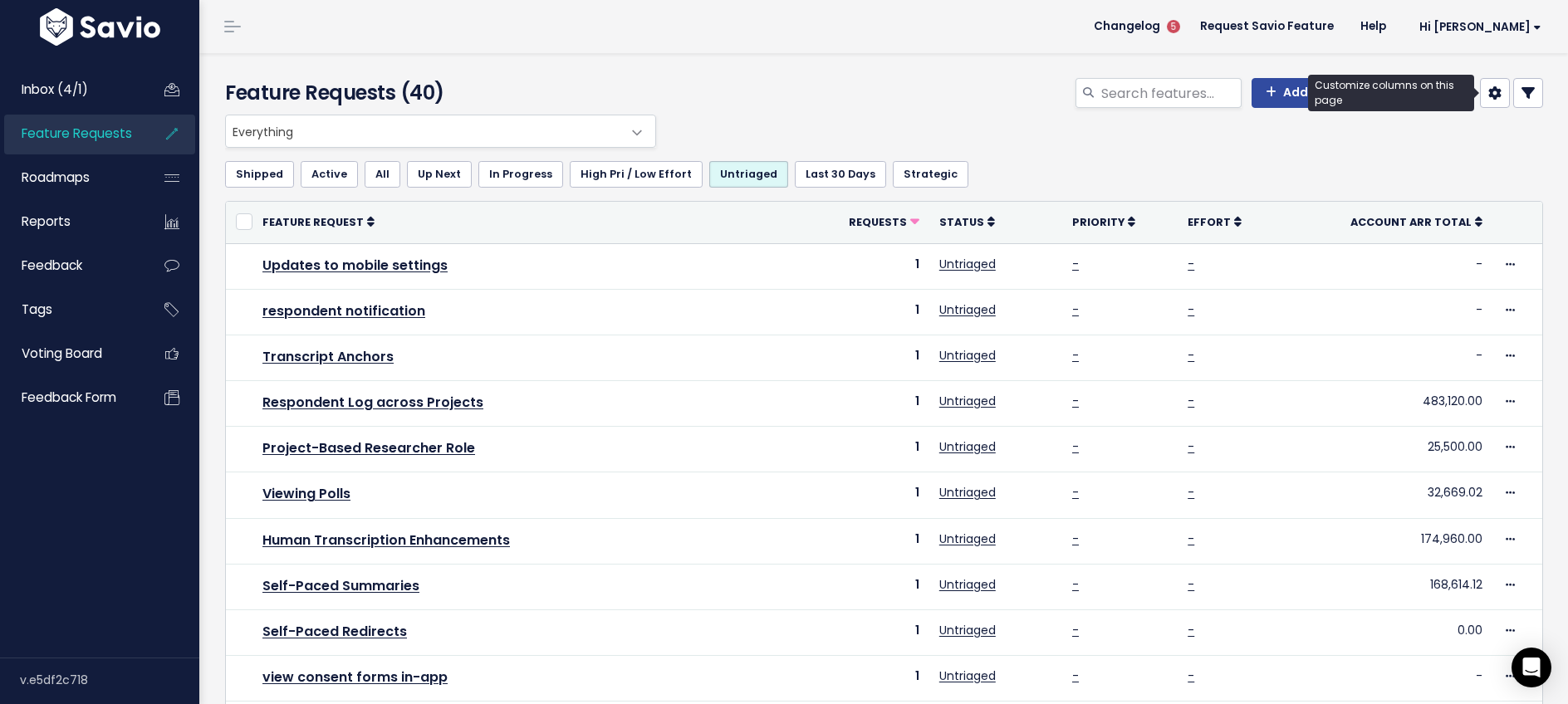
click at [1497, 96] on icon at bounding box center [1494, 93] width 13 height 13
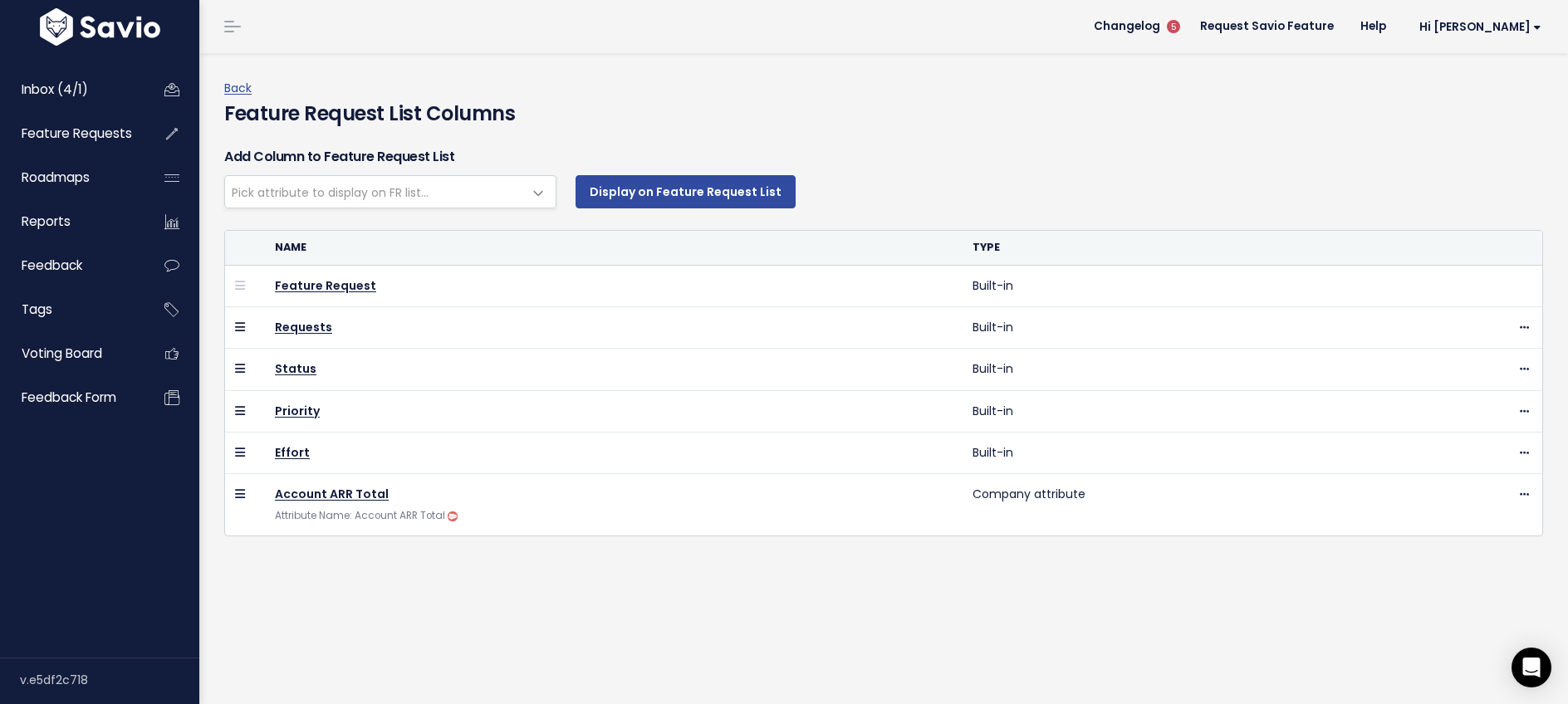
click at [462, 198] on span "Pick attribute to display on FR list..." at bounding box center [374, 192] width 298 height 31
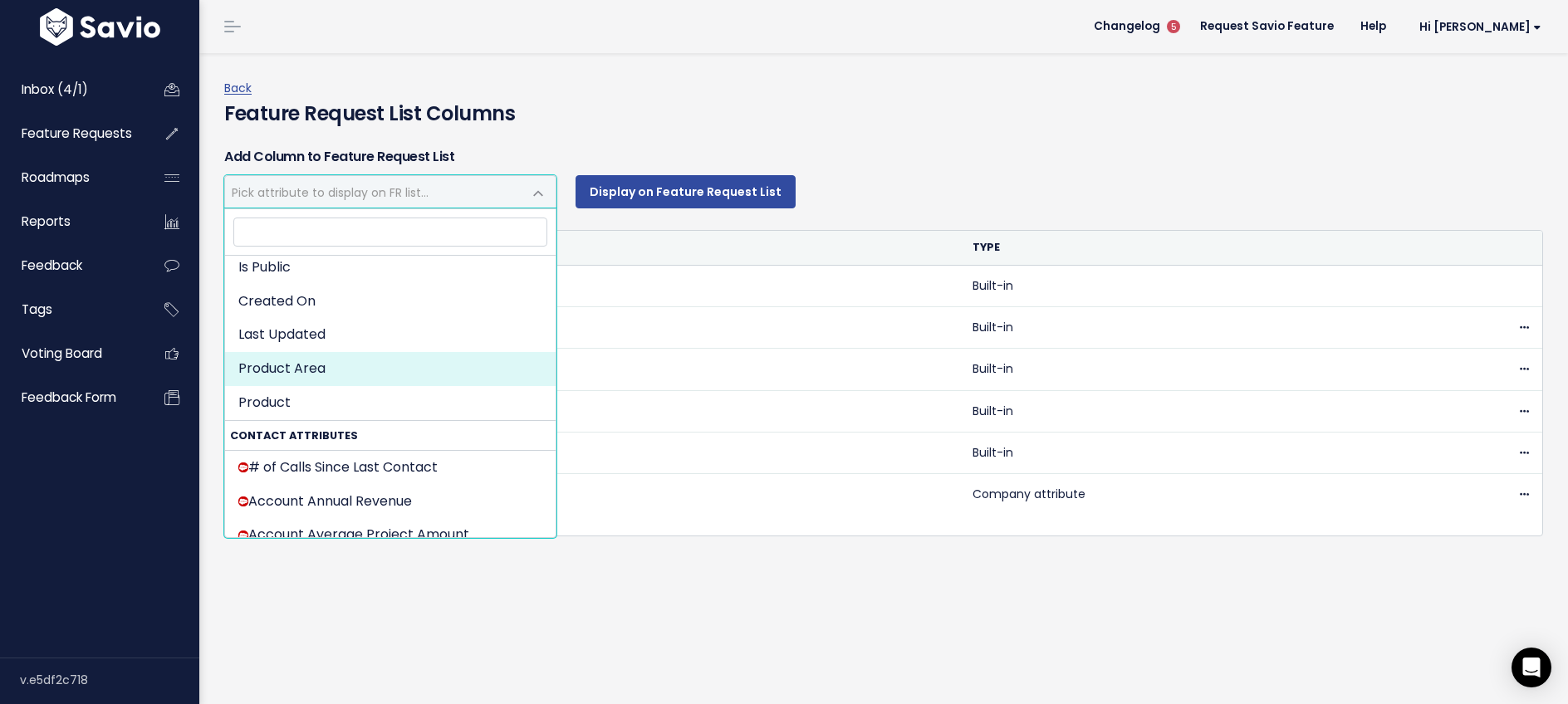
scroll to position [138, 0]
select select "product_area"
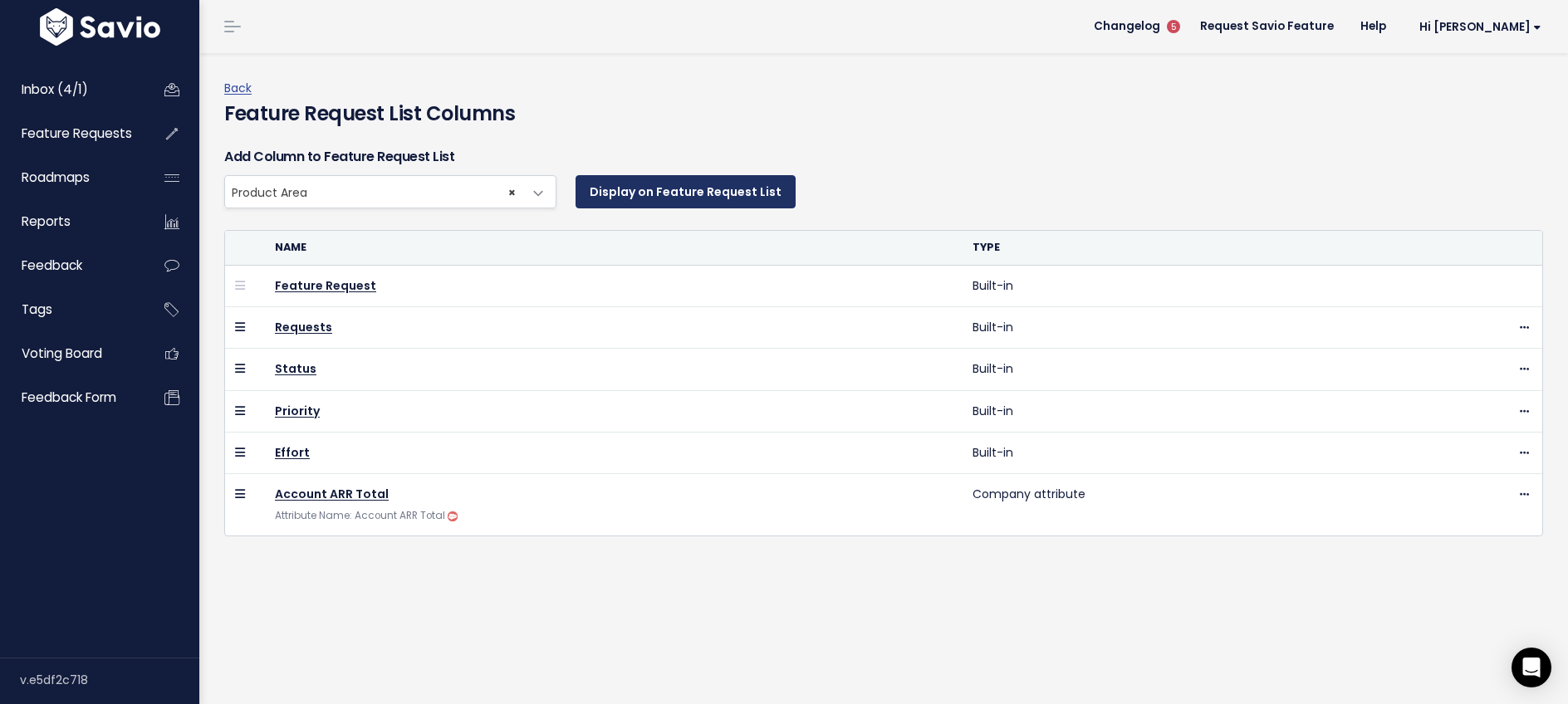
click at [617, 196] on button "Display on Feature Request List" at bounding box center [685, 192] width 220 height 33
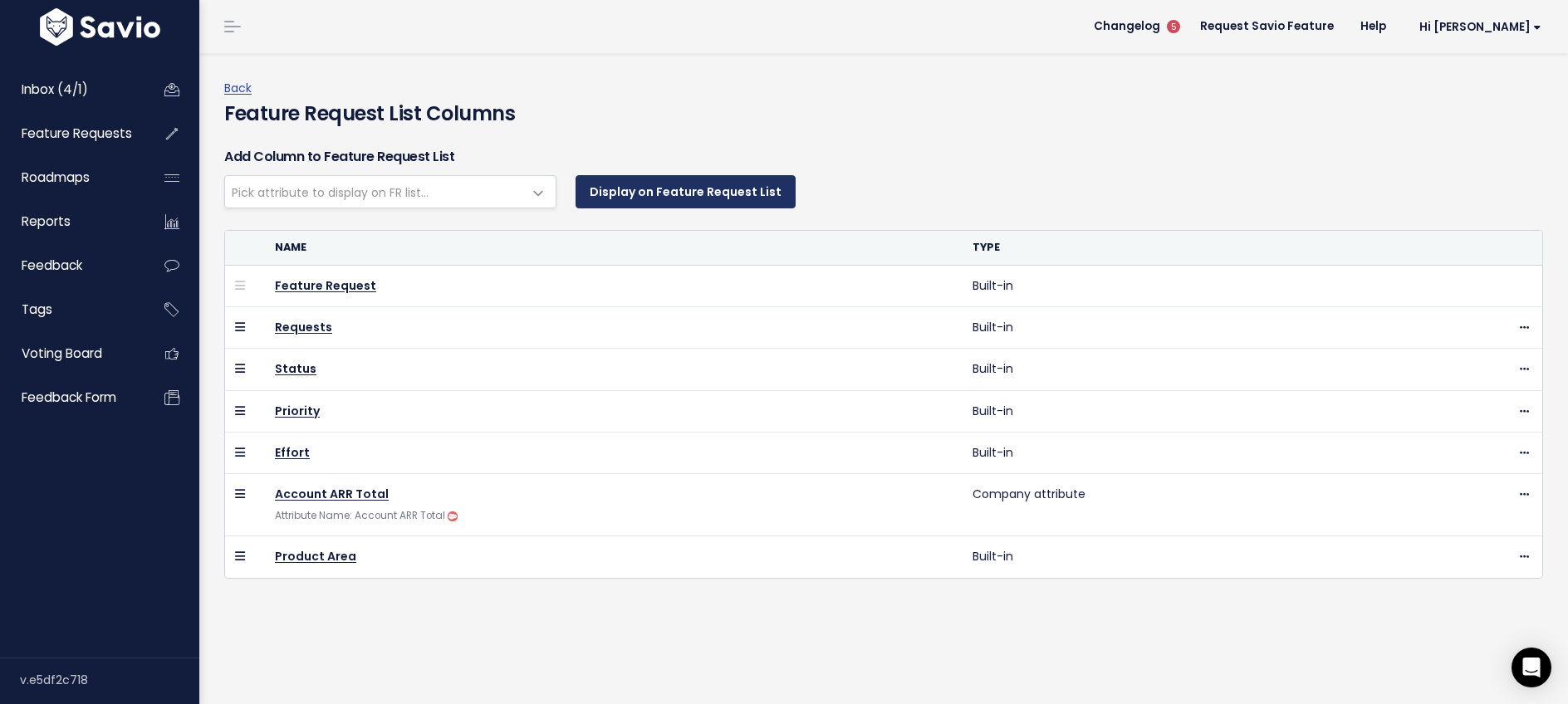
select select
click at [234, 93] on link "Back" at bounding box center [238, 87] width 28 height 16
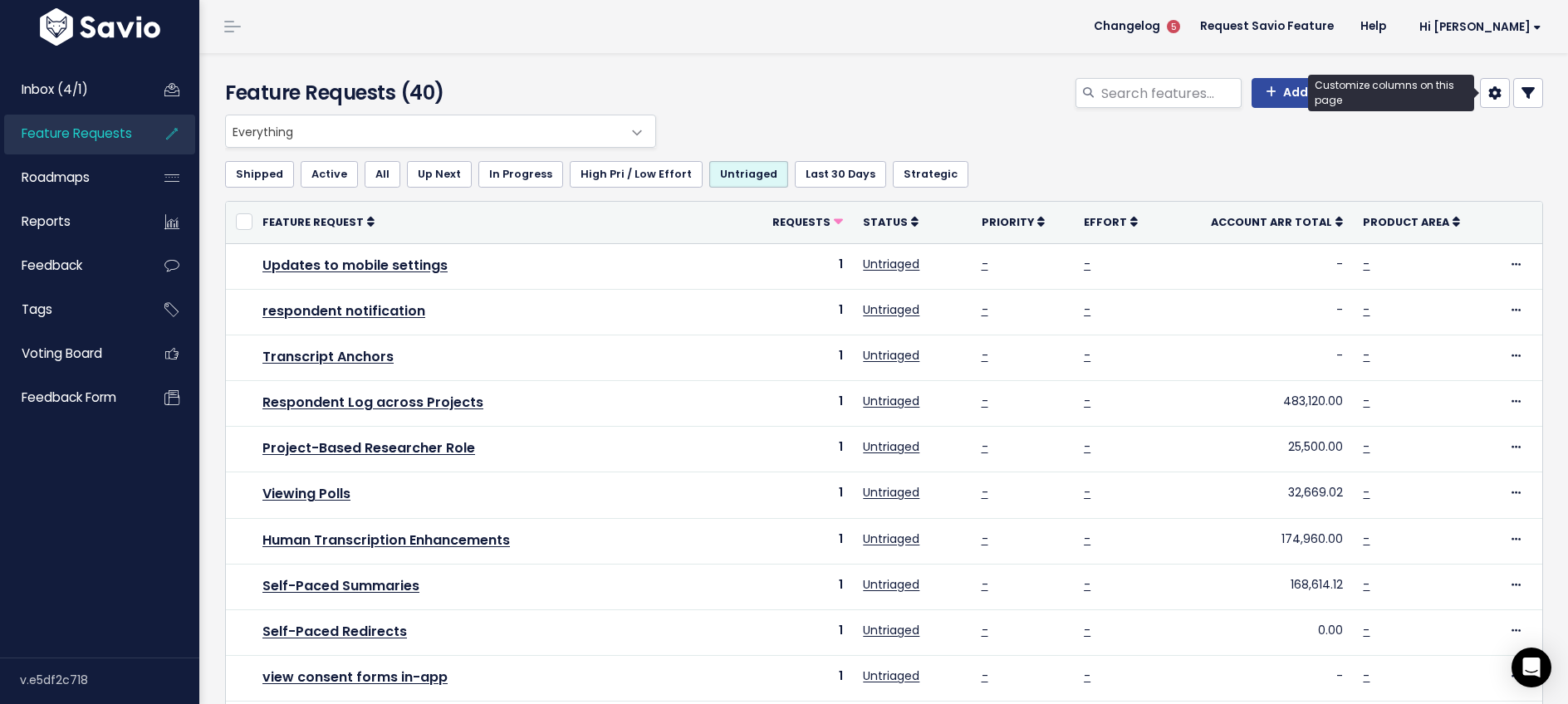
click at [1499, 95] on icon at bounding box center [1494, 93] width 13 height 13
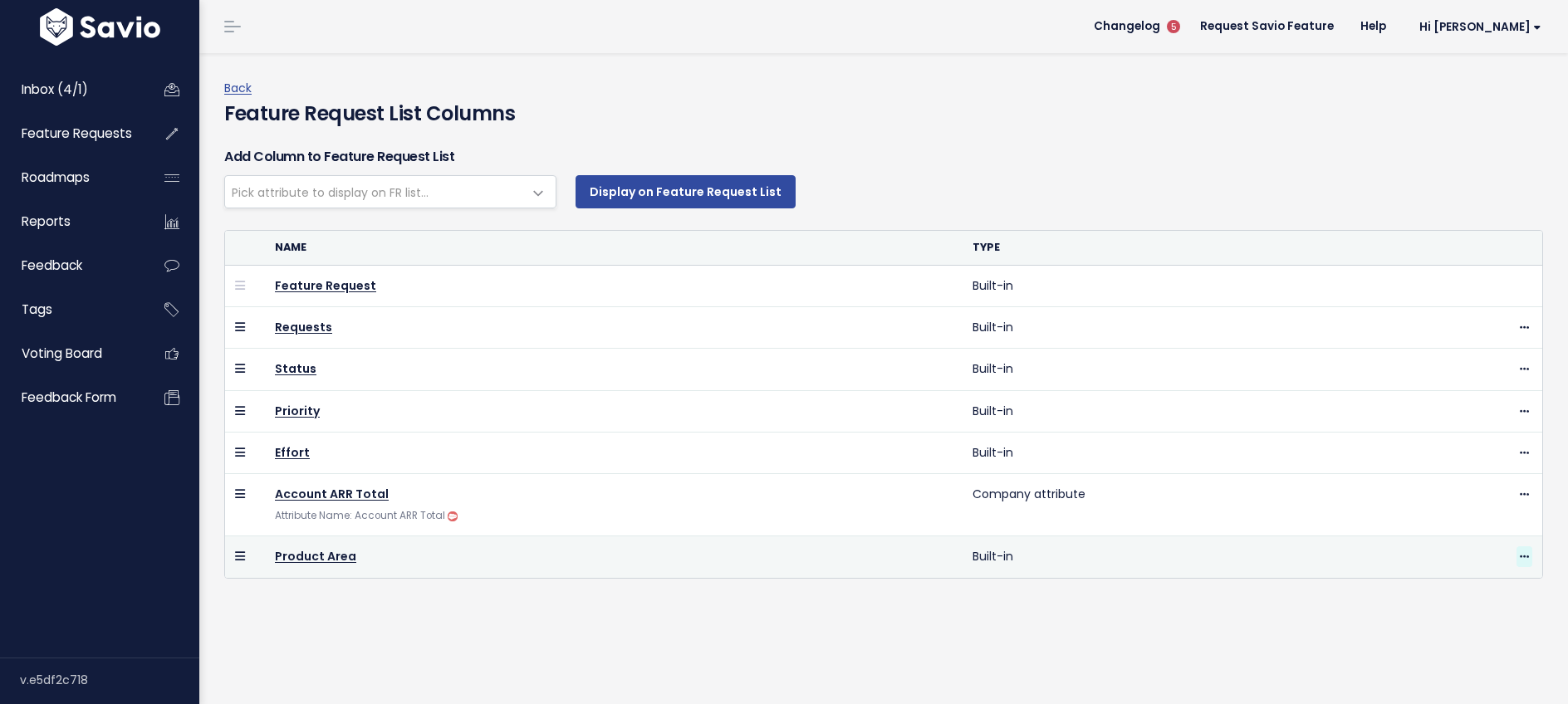
click at [1526, 555] on icon at bounding box center [1525, 557] width 10 height 10
click at [1481, 611] on link "Hide" at bounding box center [1482, 603] width 119 height 32
select select
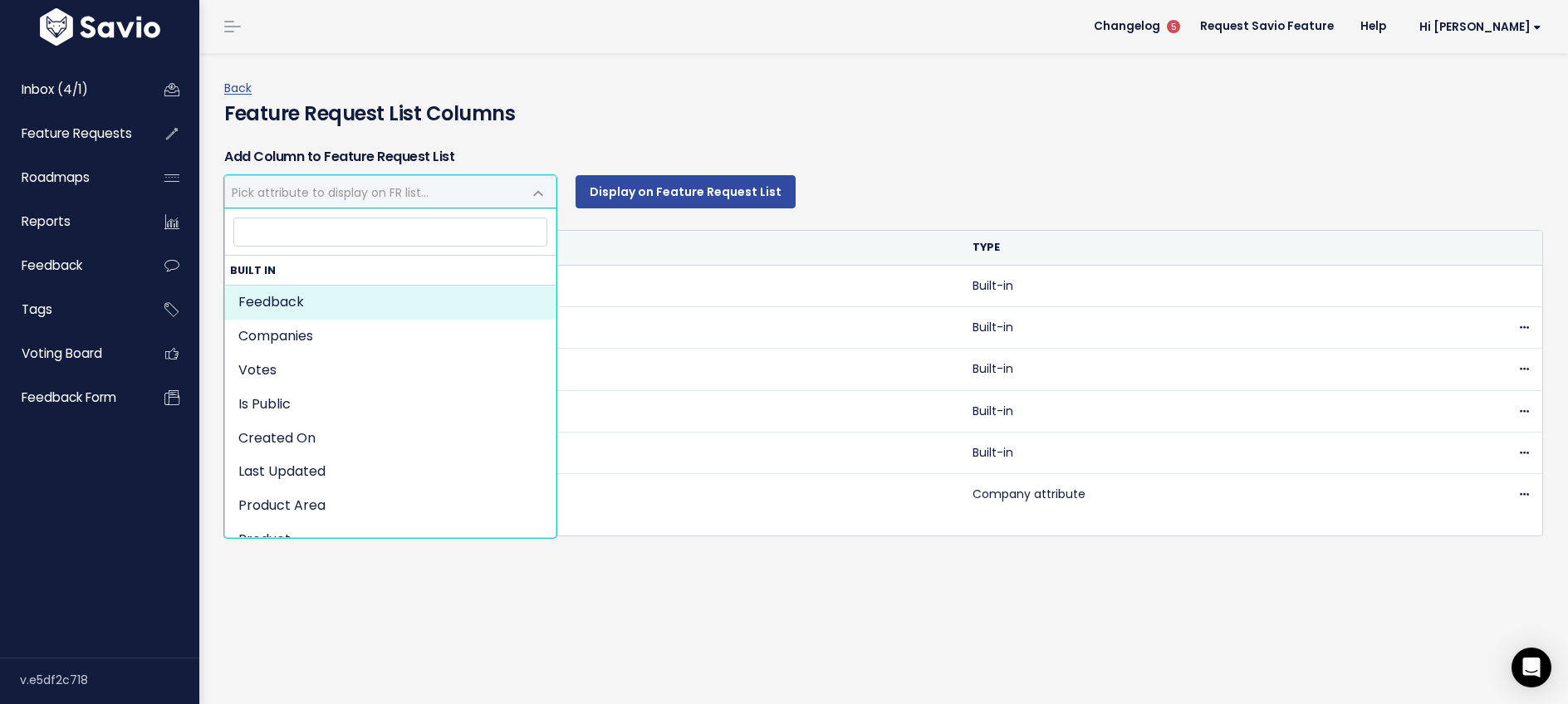
click at [325, 197] on span "Pick attribute to display on FR list..." at bounding box center [331, 192] width 197 height 16
click at [87, 268] on link "Feedback" at bounding box center [71, 266] width 134 height 38
